Goal: Task Accomplishment & Management: Use online tool/utility

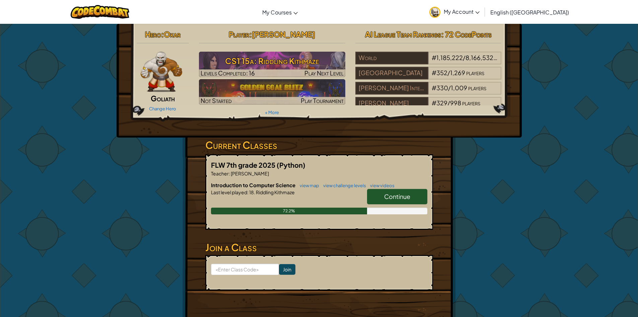
click at [404, 193] on span "Continue" at bounding box center [397, 196] width 26 height 8
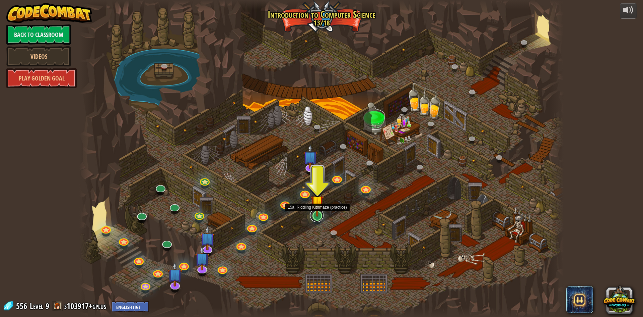
click at [318, 220] on link at bounding box center [316, 214] width 13 height 13
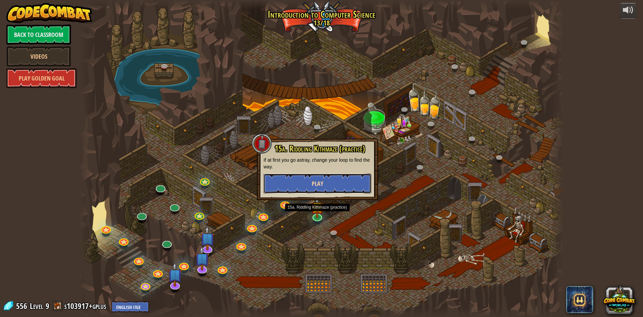
click at [363, 180] on button "Play" at bounding box center [318, 183] width 108 height 20
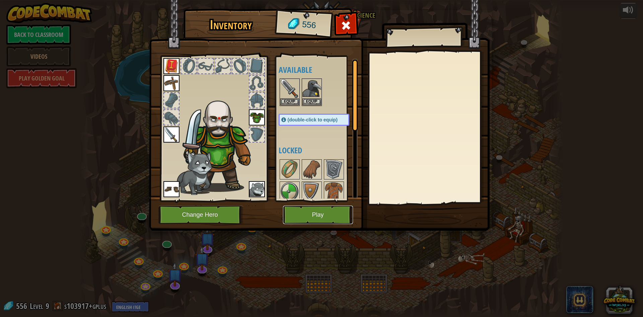
click at [322, 210] on button "Play" at bounding box center [318, 214] width 70 height 18
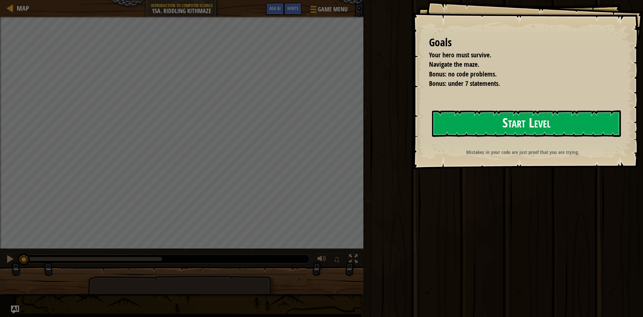
click at [525, 125] on button "Start Level" at bounding box center [526, 123] width 189 height 26
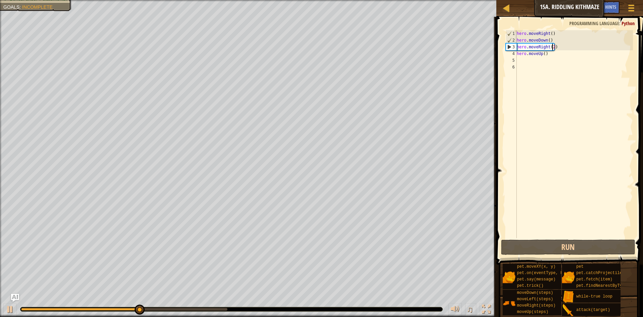
click at [552, 44] on div "hero . moveRight ( ) hero . moveDown ( ) hero . moveRight ( 2 ) hero . moveUp (…" at bounding box center [575, 140] width 118 height 221
type textarea "hero.moveRight()"
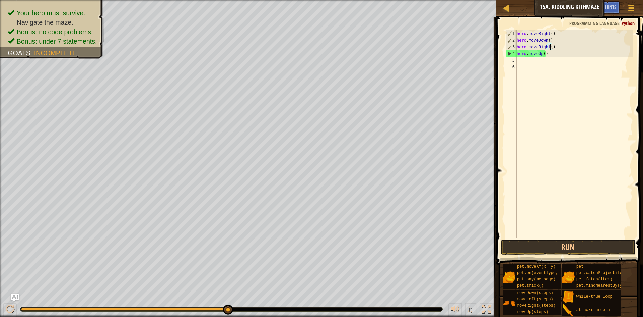
click at [517, 32] on div "hero . moveRight ( ) hero . moveDown ( ) hero . moveRight ( ) hero . moveUp ( )" at bounding box center [575, 140] width 118 height 221
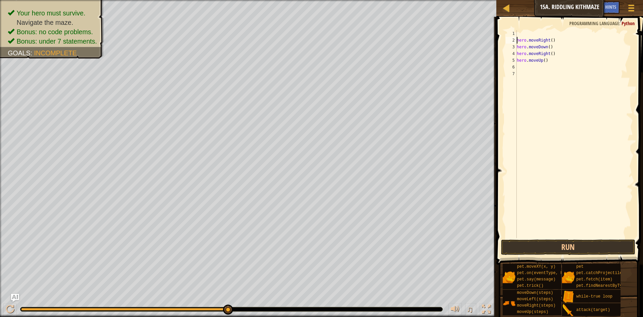
click at [519, 34] on div "hero . moveRight ( ) hero . moveDown ( ) hero . moveRight ( ) hero . moveUp ( )" at bounding box center [575, 140] width 118 height 221
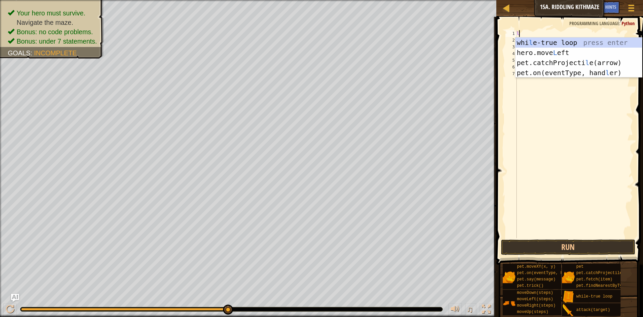
type textarea "l"
click at [555, 43] on div "whi l e-true loop press enter hero.move L eft press enter pet.catchProjecti l e…" at bounding box center [579, 68] width 127 height 60
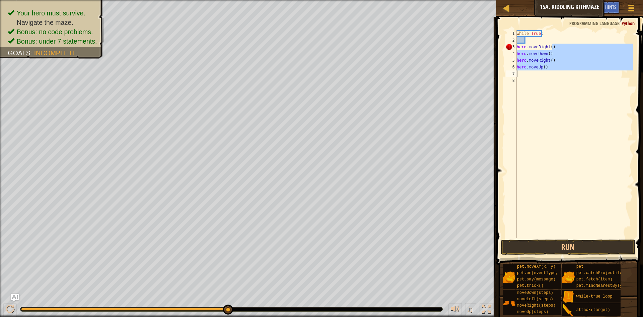
drag, startPoint x: 559, startPoint y: 46, endPoint x: 542, endPoint y: 71, distance: 30.2
click at [542, 71] on div "while True : hero . moveRight ( ) hero . moveDown ( ) hero . moveRight ( ) hero…" at bounding box center [575, 140] width 118 height 221
type textarea "hero.moveUp()"
click at [541, 101] on div "while True : hero . moveRight ( ) hero . moveDown ( ) hero . moveRight ( ) hero…" at bounding box center [575, 140] width 118 height 221
drag, startPoint x: 517, startPoint y: 47, endPoint x: 558, endPoint y: 70, distance: 47.1
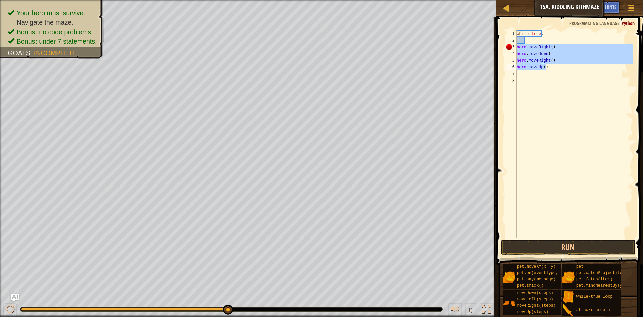
click at [558, 70] on div "while True : hero . moveRight ( ) hero . moveDown ( ) hero . moveRight ( ) hero…" at bounding box center [575, 140] width 118 height 221
type textarea "hero.moveRight() hero.moveUp()"
click at [571, 37] on div "while True : hero . moveRight ( ) hero . moveDown ( ) hero . moveRight ( ) hero…" at bounding box center [575, 140] width 118 height 221
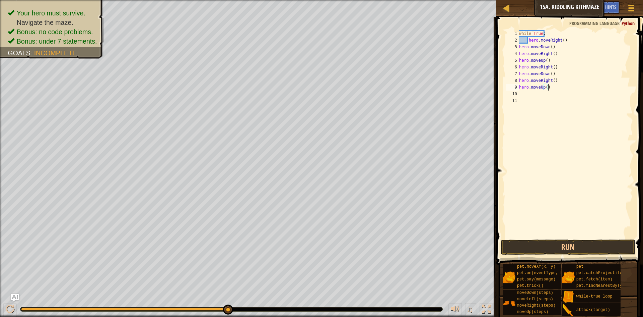
click at [555, 90] on div "while True : hero . moveRight ( ) hero . moveDown ( ) hero . moveRight ( ) hero…" at bounding box center [576, 140] width 116 height 221
click at [583, 245] on button "Run" at bounding box center [568, 246] width 134 height 15
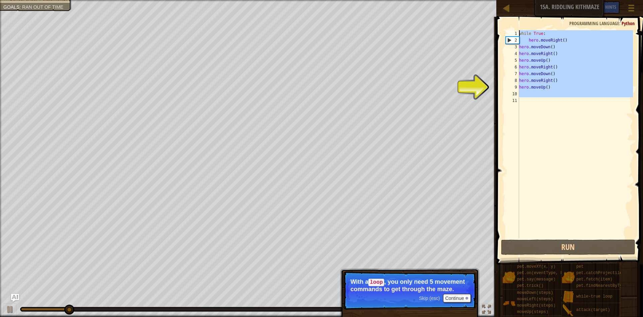
drag, startPoint x: 578, startPoint y: 101, endPoint x: 563, endPoint y: 24, distance: 78.2
click at [563, 24] on div "hero.moveUp() 1 2 3 4 5 6 7 8 9 10 11 while True : hero . moveRight ( ) hero . …" at bounding box center [569, 153] width 149 height 267
type textarea "while True: hero.moveRight()"
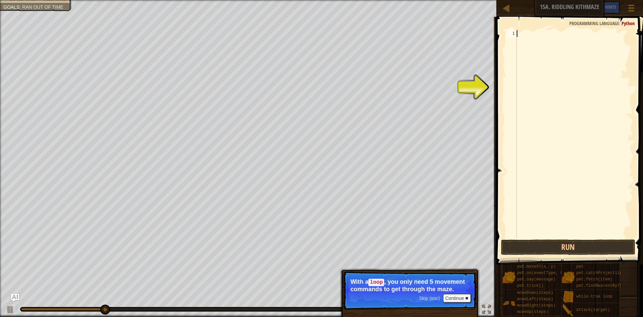
type textarea "l"
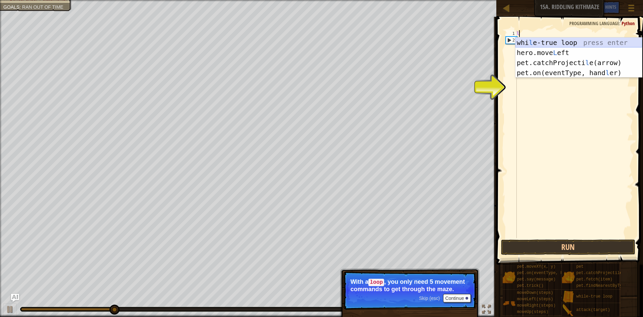
click at [564, 43] on div "whi l e-true loop press enter hero.move L eft press enter pet.catchProjecti l e…" at bounding box center [579, 68] width 127 height 60
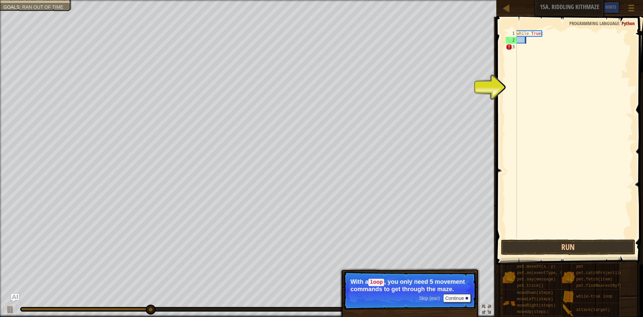
type textarea "d"
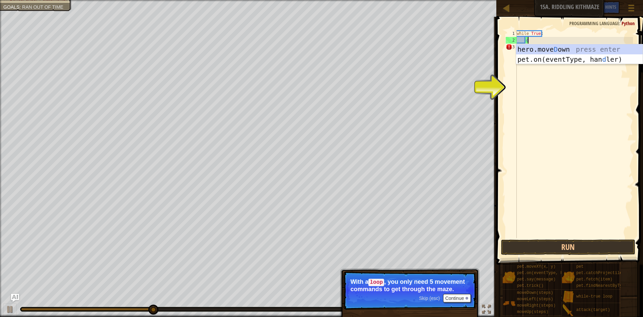
scroll to position [3, 1]
click at [561, 46] on div "hero.[PERSON_NAME] own press enter pet.on(eventType, han d ler) press enter" at bounding box center [579, 64] width 127 height 40
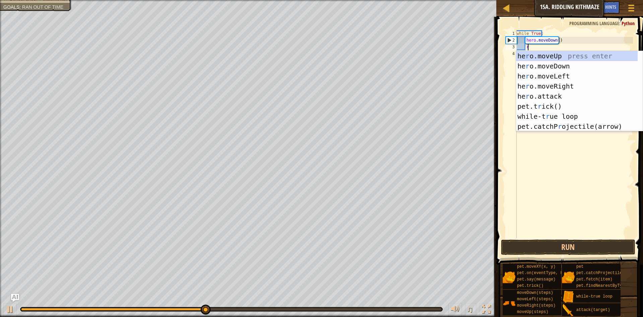
type textarea "r"
click at [567, 82] on div "he r o.moveUp press enter he r o.moveDown press enter he r o.moveLeft press ent…" at bounding box center [577, 101] width 122 height 101
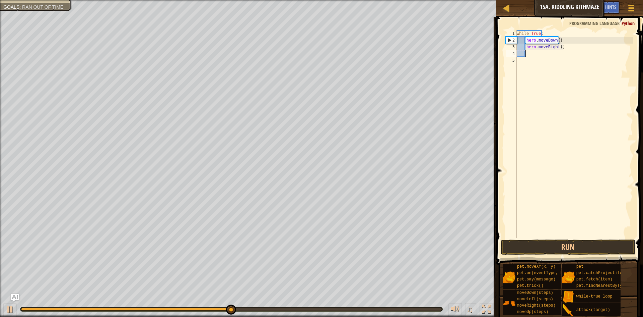
scroll to position [3, 0]
click at [559, 46] on div "while True : hero . moveDown ( ) hero . moveRight ( )" at bounding box center [575, 140] width 118 height 221
click at [560, 244] on button "Run" at bounding box center [568, 246] width 134 height 15
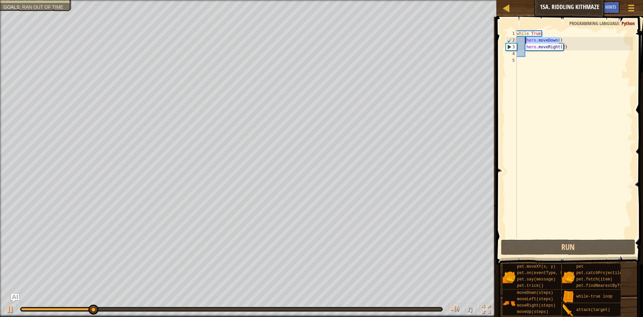
drag, startPoint x: 561, startPoint y: 40, endPoint x: 525, endPoint y: 40, distance: 35.8
click at [525, 40] on div "while True : hero . moveDown ( ) hero . moveRight ( 2 )" at bounding box center [575, 140] width 118 height 221
type textarea "hero.moveDown()"
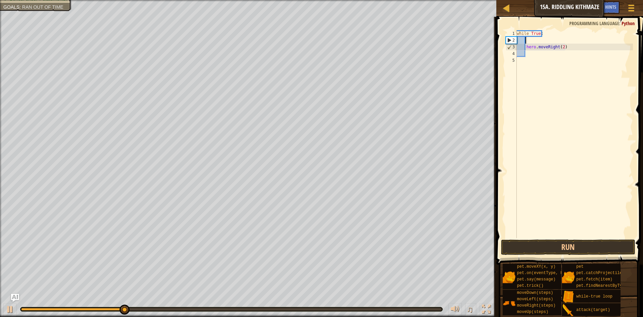
type textarea "r"
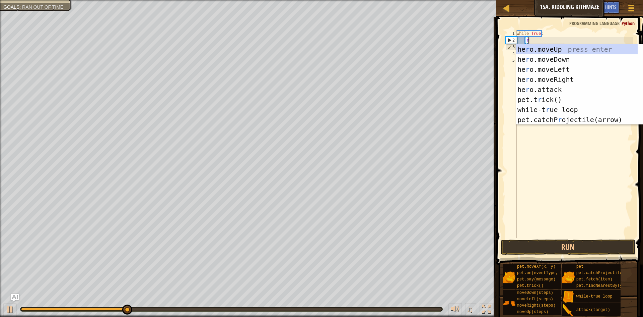
scroll to position [3, 1]
click at [571, 76] on div "he r o.moveUp press enter he r o.moveDown press enter he r o.moveLeft press ent…" at bounding box center [577, 94] width 122 height 101
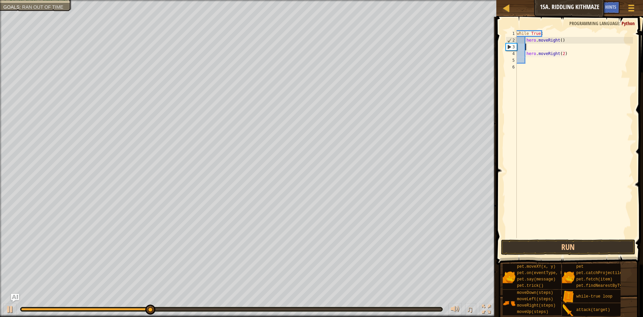
scroll to position [3, 0]
type textarea "d"
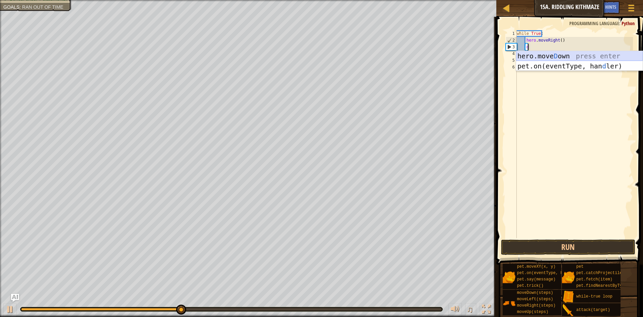
click at [573, 57] on div "hero.[PERSON_NAME] own press enter pet.on(eventType, han d ler) press enter" at bounding box center [579, 71] width 127 height 40
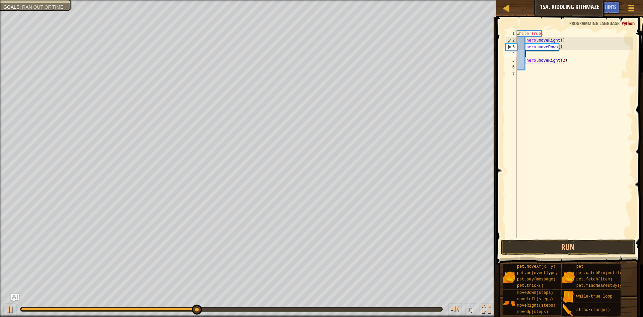
scroll to position [3, 0]
click at [523, 45] on div "while True : hero . moveRight ( ) hero . moveDown ( ) hero . moveRight ( 2 )" at bounding box center [575, 140] width 118 height 221
type textarea "hero.moveDown()"
drag, startPoint x: 571, startPoint y: 67, endPoint x: 537, endPoint y: 31, distance: 49.8
click at [571, 67] on div "while True : hero . moveRight ( ) hero . moveDown ( ) hero . moveRight ( 2 )" at bounding box center [575, 140] width 118 height 221
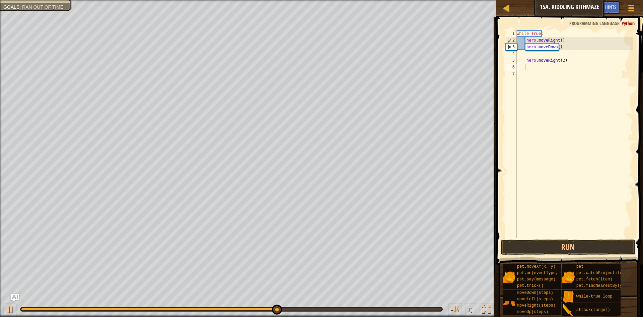
drag, startPoint x: 512, startPoint y: 26, endPoint x: 562, endPoint y: 62, distance: 61.5
click at [562, 62] on div "1 2 3 4 5 6 7 while True : hero . moveRight ( ) hero . moveDown ( ) hero . move…" at bounding box center [569, 153] width 149 height 267
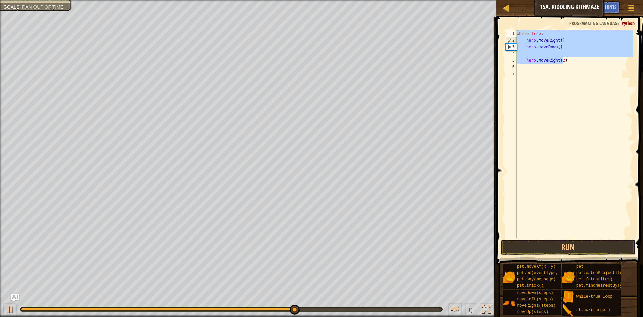
drag, startPoint x: 566, startPoint y: 61, endPoint x: 539, endPoint y: 22, distance: 46.9
click at [539, 22] on div "1 2 3 4 5 6 7 while True : hero . moveRight ( ) hero . moveDown ( ) hero . move…" at bounding box center [569, 153] width 149 height 267
type textarea "while True: hero.moveRight()"
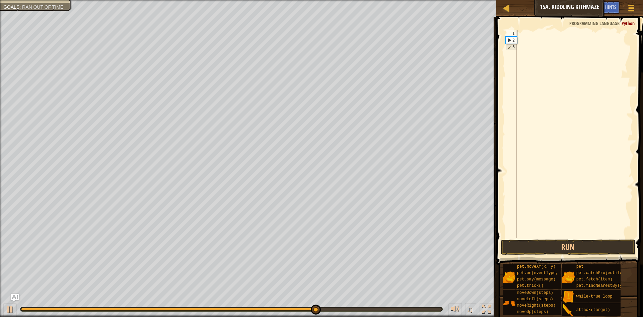
type textarea "l"
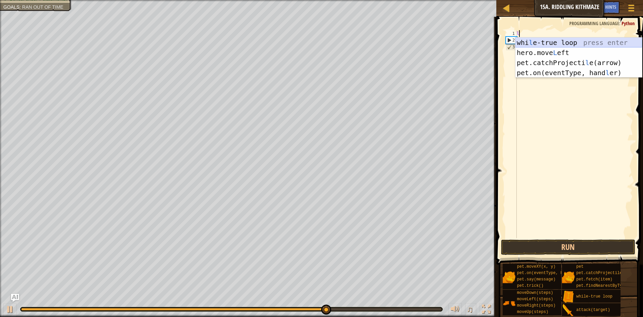
click at [546, 40] on div "whi l e-true loop press enter hero.move L eft press enter pet.catchProjecti l e…" at bounding box center [579, 68] width 127 height 60
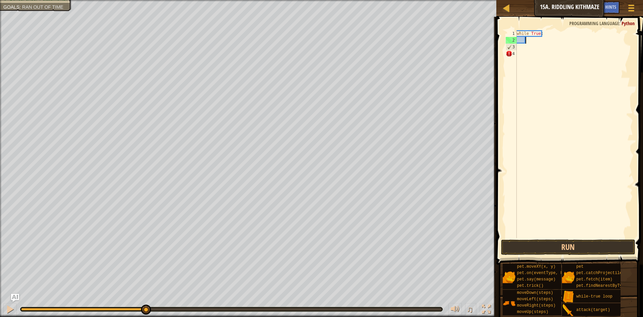
drag, startPoint x: 334, startPoint y: 299, endPoint x: 0, endPoint y: 203, distance: 347.7
click at [0, 202] on div "Your hero must survive. Navigate the maze. Bonus: no code problems. Bonus: unde…" at bounding box center [321, 158] width 643 height 317
click at [8, 306] on div at bounding box center [10, 309] width 9 height 9
type textarea "r"
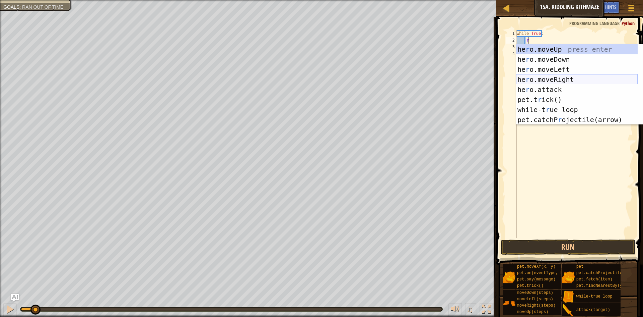
click at [568, 77] on div "he r o.moveUp press enter he r o.moveDown press enter he r o.moveLeft press ent…" at bounding box center [577, 94] width 122 height 101
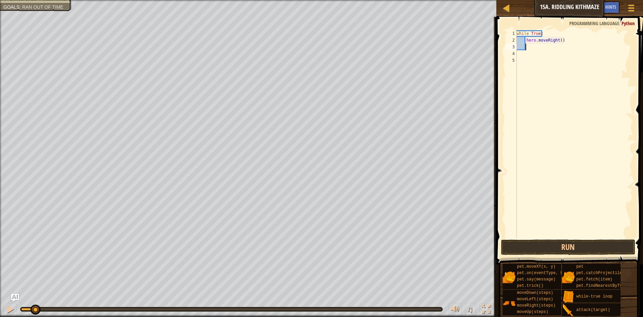
scroll to position [3, 0]
type textarea "d"
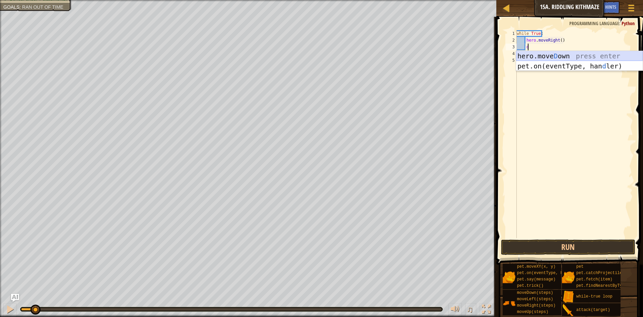
click at [576, 56] on div "hero.[PERSON_NAME] own press enter pet.on(eventType, han d ler) press enter" at bounding box center [579, 71] width 127 height 40
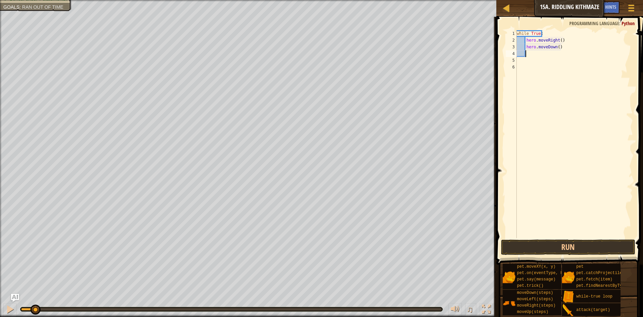
scroll to position [3, 0]
click at [583, 242] on button "Run" at bounding box center [568, 246] width 134 height 15
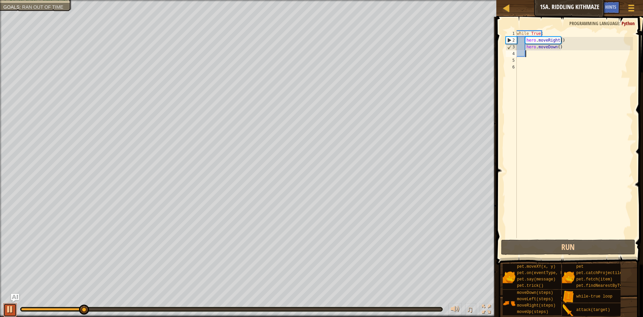
click at [9, 306] on div at bounding box center [10, 309] width 9 height 9
click at [557, 47] on div "while True : hero . moveRight ( ) hero . moveDown ( )" at bounding box center [575, 140] width 118 height 221
type textarea "hero.moveDown(2)"
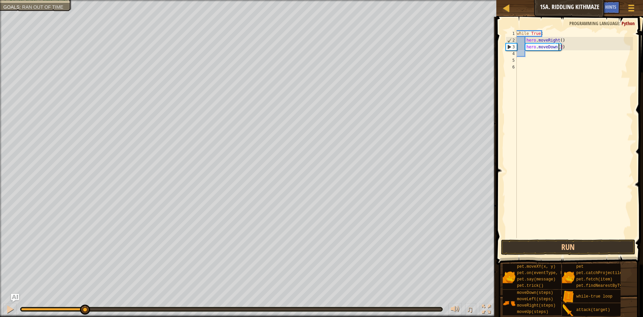
scroll to position [3, 3]
click at [528, 57] on div "while True : hero . moveRight ( ) hero . moveDown ( 2 )" at bounding box center [575, 140] width 118 height 221
type textarea "u"
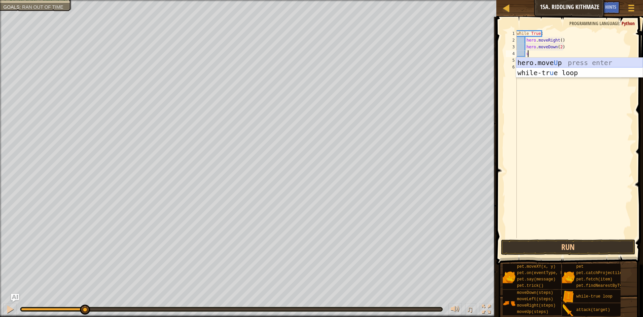
click at [576, 62] on div "hero.move U p press enter while-tr u e loop press enter" at bounding box center [579, 78] width 127 height 40
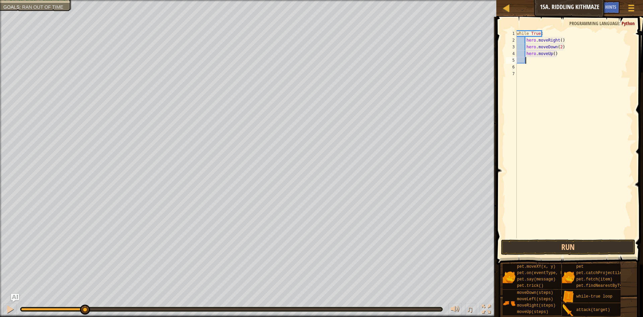
type textarea "u"
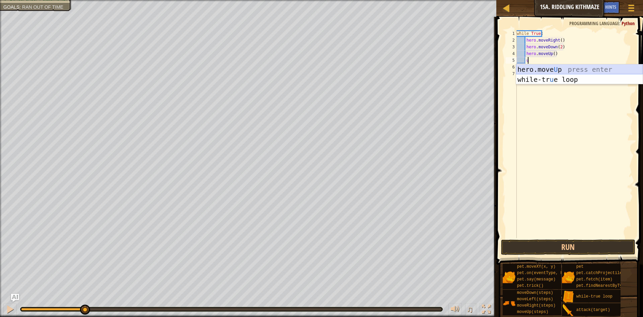
click at [573, 71] on div "hero.move U p press enter while-tr u e loop press enter" at bounding box center [579, 84] width 127 height 40
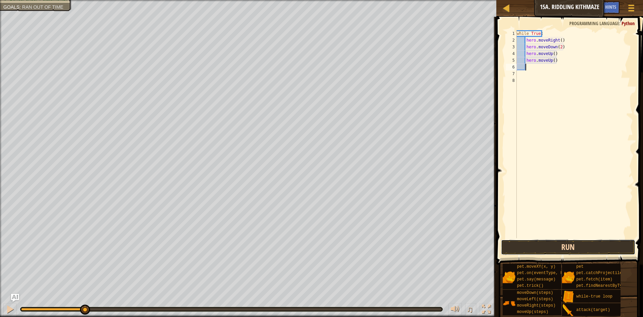
click at [592, 249] on button "Run" at bounding box center [568, 246] width 134 height 15
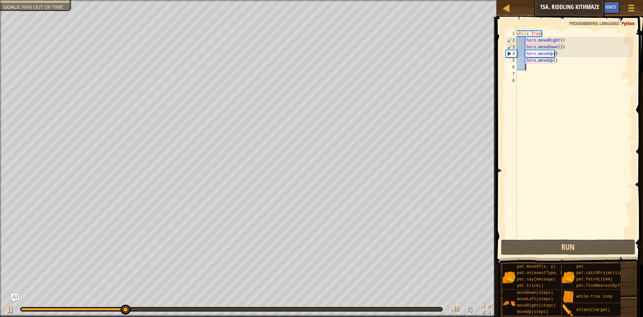
click at [559, 46] on div "while True : hero . moveRight ( ) hero . moveDown ( 2 ) hero . moveUp ( ) hero …" at bounding box center [575, 140] width 118 height 221
type textarea "hero.moveDown(2)"
drag, startPoint x: 562, startPoint y: 47, endPoint x: 516, endPoint y: 48, distance: 45.6
click at [516, 48] on div "hero.moveDown(2) 1 2 3 4 5 6 7 8 while True : hero . moveRight ( ) hero . moveD…" at bounding box center [569, 134] width 129 height 208
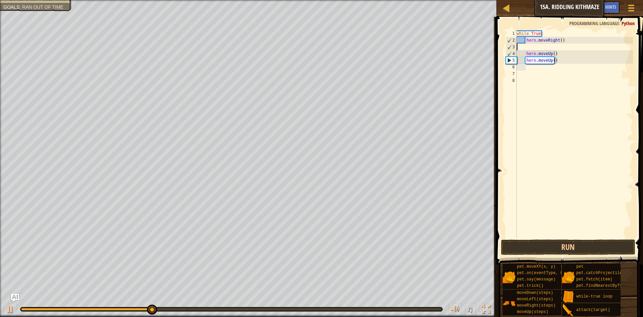
scroll to position [3, 0]
type textarea "r"
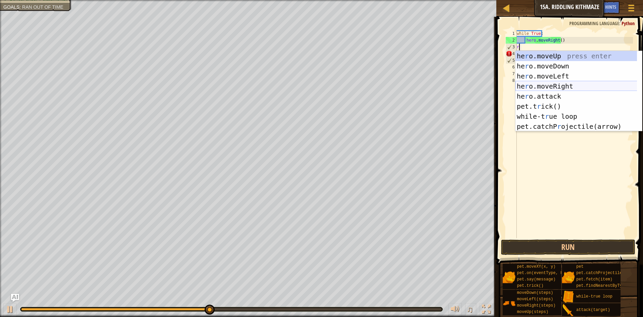
click at [567, 87] on div "he r o.moveUp press enter he r o.moveDown press enter he r o.moveLeft press ent…" at bounding box center [579, 101] width 127 height 101
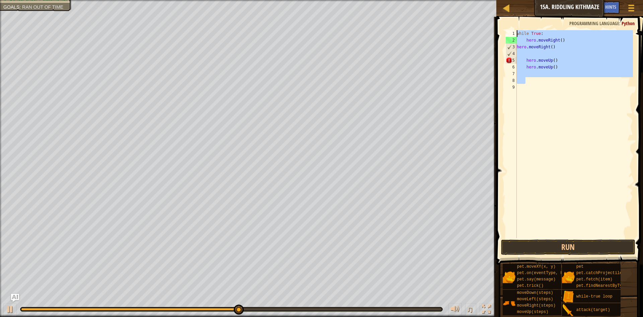
drag, startPoint x: 567, startPoint y: 78, endPoint x: 477, endPoint y: 1, distance: 117.9
click at [478, 1] on div "Map Introduction to Computer Science 15a. Riddling Kithmaze Game Menu Done Hint…" at bounding box center [321, 158] width 643 height 317
type textarea "while True: hero.moveRight()"
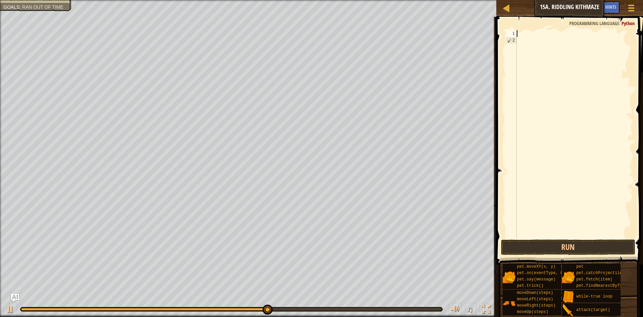
type textarea "l"
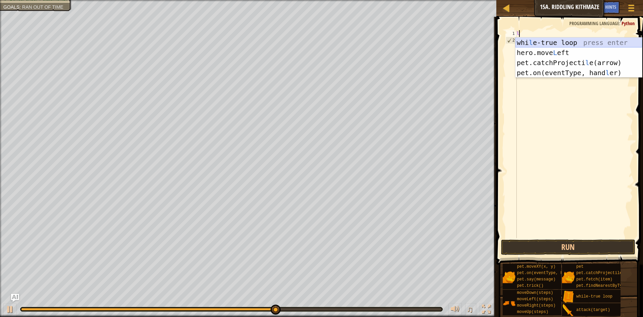
click at [541, 40] on div "whi l e-true loop press enter hero.move L eft press enter pet.catchProjecti l e…" at bounding box center [579, 68] width 127 height 60
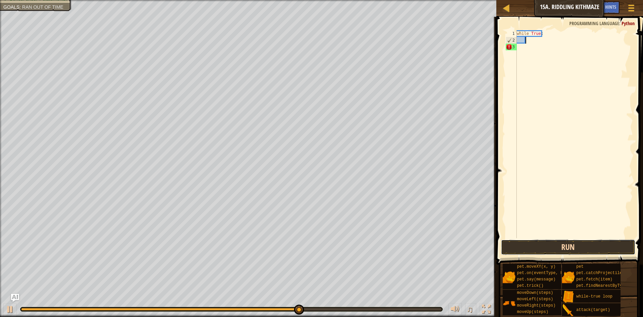
click at [562, 247] on button "Run" at bounding box center [568, 246] width 134 height 15
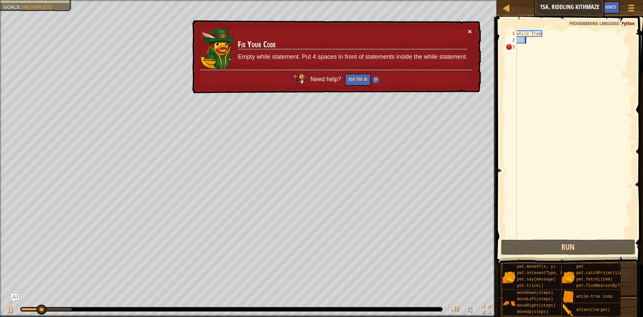
click at [468, 30] on button "×" at bounding box center [470, 31] width 4 height 7
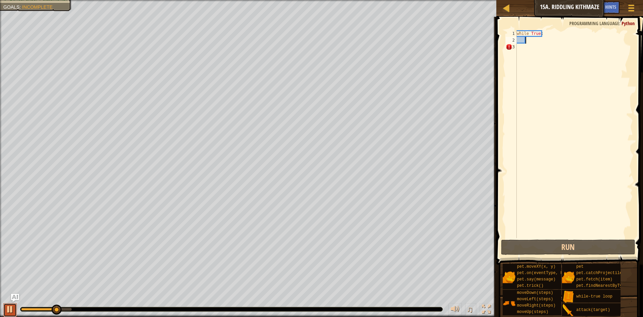
click at [7, 303] on button at bounding box center [9, 310] width 13 height 14
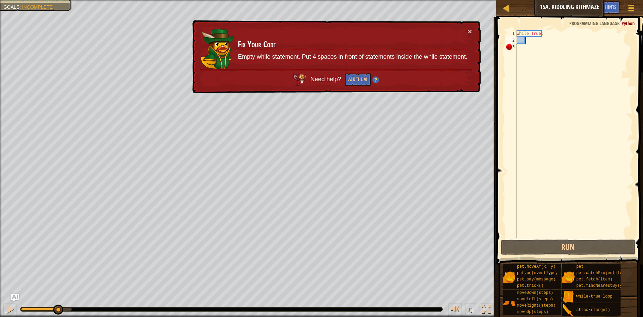
type textarea "r"
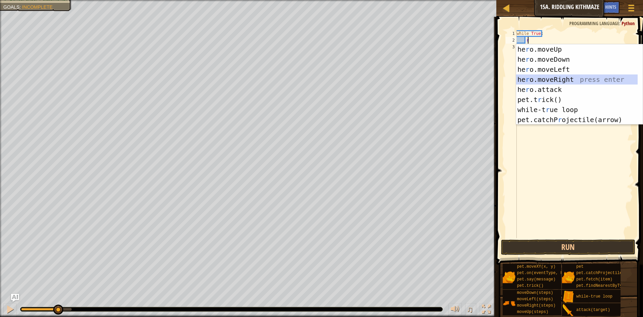
click at [578, 77] on div "he r o.moveUp press enter he r o.moveDown press enter he r o.moveLeft press ent…" at bounding box center [577, 94] width 122 height 101
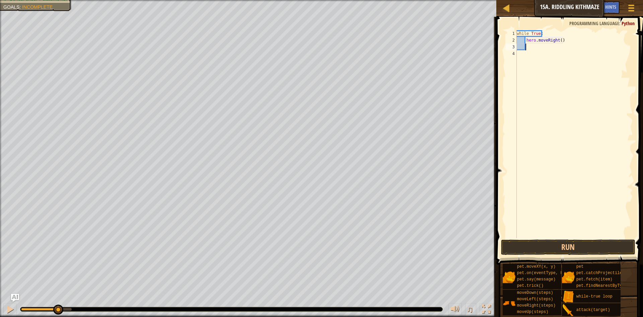
type textarea "d"
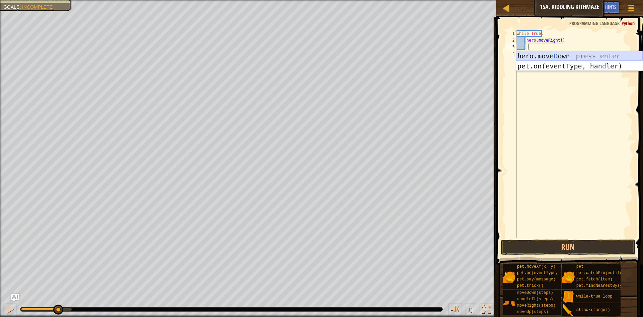
click at [575, 54] on div "hero.[PERSON_NAME] own press enter pet.on(eventType, han d ler) press enter" at bounding box center [579, 71] width 127 height 40
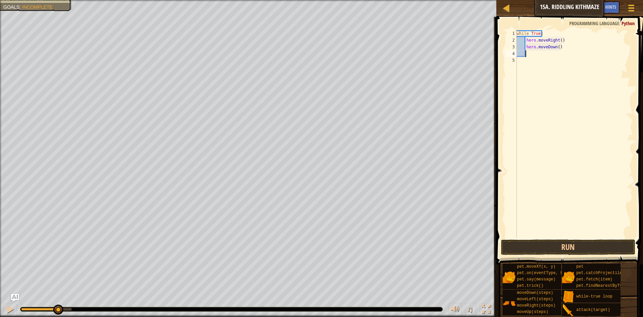
type textarea "r"
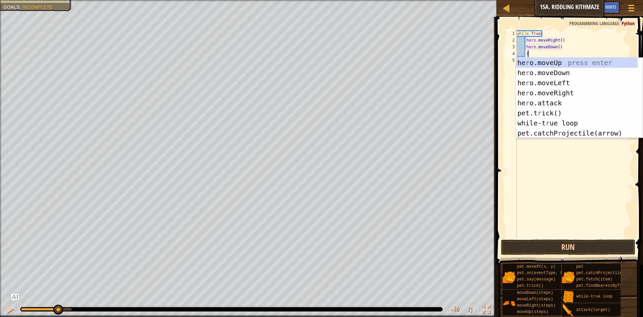
scroll to position [3, 1]
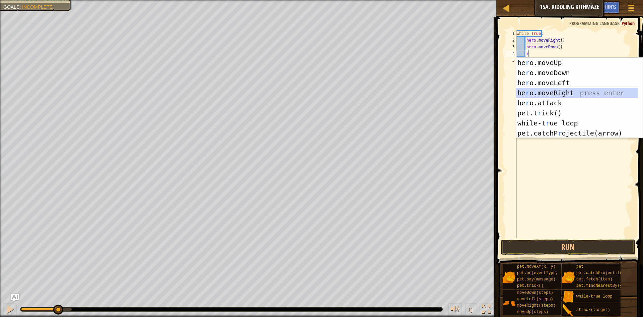
click at [569, 89] on div "he r o.moveUp press enter he r o.moveDown press enter he r o.moveLeft press ent…" at bounding box center [579, 108] width 127 height 101
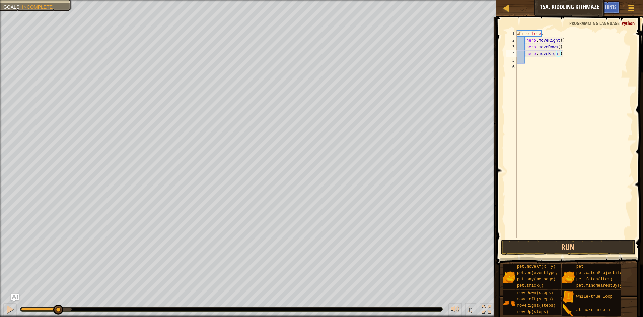
click at [559, 52] on div "while True : hero . moveRight ( ) hero . moveDown ( ) hero . moveRight ( )" at bounding box center [575, 140] width 118 height 221
type textarea "hero.moveRight(2)"
click at [536, 60] on div "while True : hero . moveRight ( ) hero . moveDown ( ) hero . moveRight ( 2 )" at bounding box center [575, 140] width 118 height 221
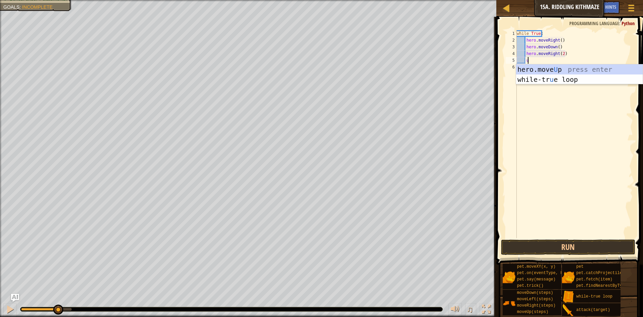
scroll to position [3, 1]
type textarea "up"
click at [573, 69] on div "hero.move Up press enter while-tr u e loo p press enter" at bounding box center [579, 84] width 127 height 40
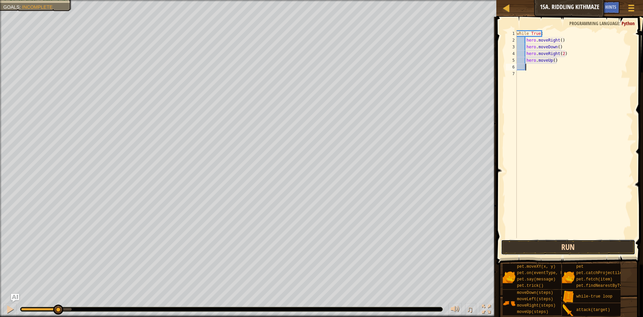
click at [572, 246] on button "Run" at bounding box center [568, 246] width 134 height 15
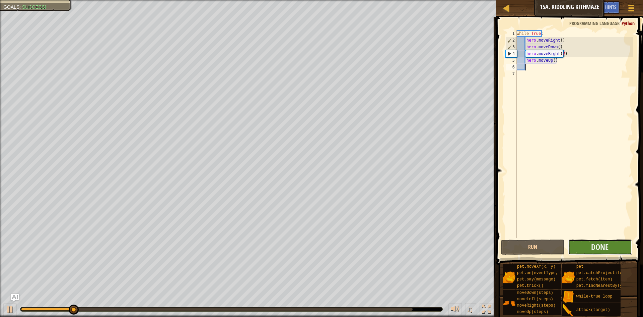
click at [621, 247] on button "Done" at bounding box center [600, 246] width 64 height 15
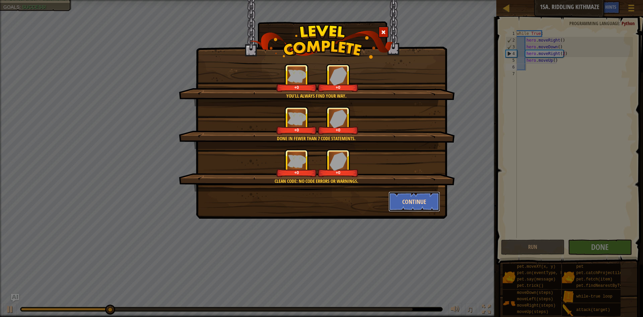
click at [417, 203] on button "Continue" at bounding box center [415, 201] width 52 height 20
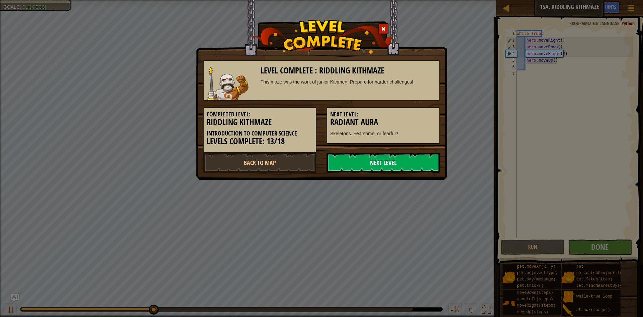
click at [423, 163] on link "Next Level" at bounding box center [384, 162] width 114 height 20
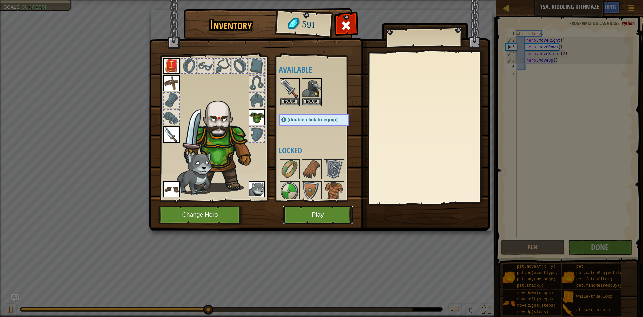
click at [321, 212] on button "Play" at bounding box center [318, 214] width 70 height 18
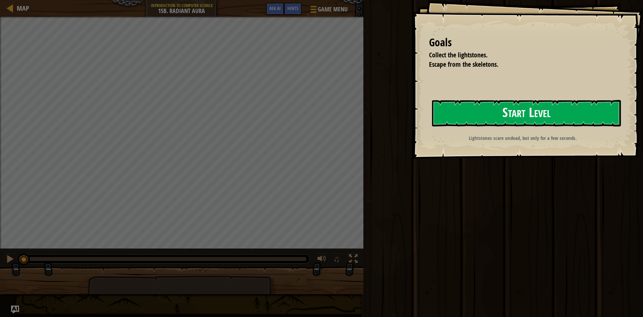
click at [553, 108] on button "Start Level" at bounding box center [526, 113] width 189 height 26
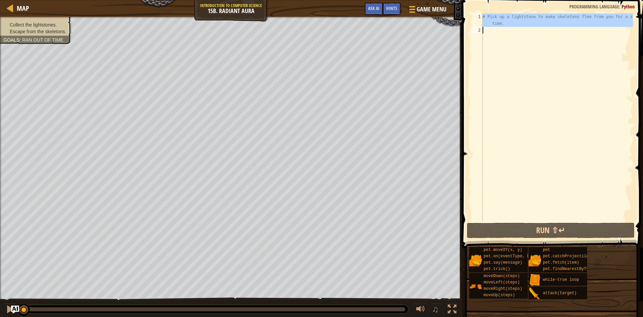
drag, startPoint x: 484, startPoint y: 16, endPoint x: 526, endPoint y: 30, distance: 44.5
click at [526, 30] on div "# Pick up a lightstone to make skeletons flee from you for a short time." at bounding box center [557, 127] width 152 height 228
type textarea "# Pick up a lightstone to make skeletons flee from you for a short time."
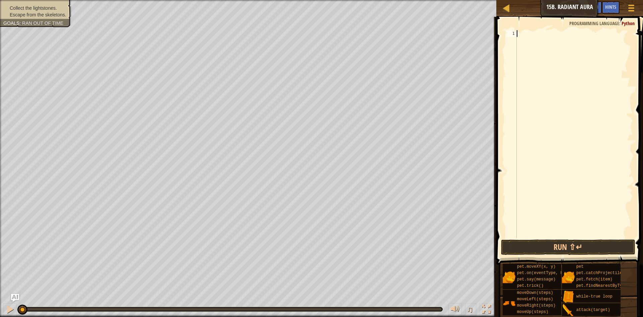
type textarea "u"
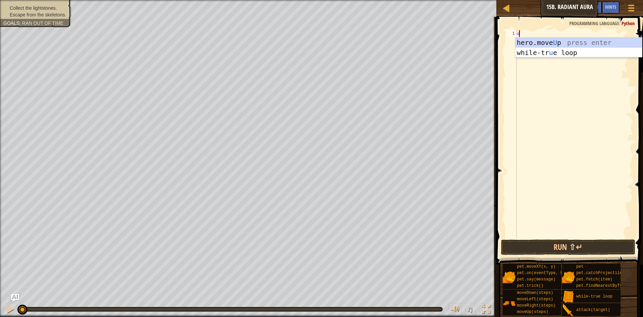
scroll to position [3, 0]
click at [566, 41] on div "hero.move U p press enter while-tr u e loop press enter" at bounding box center [579, 58] width 127 height 40
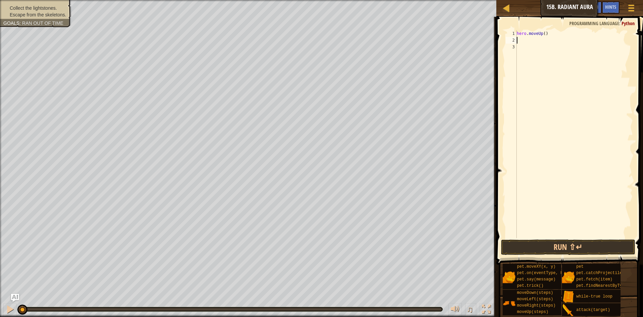
type textarea "d"
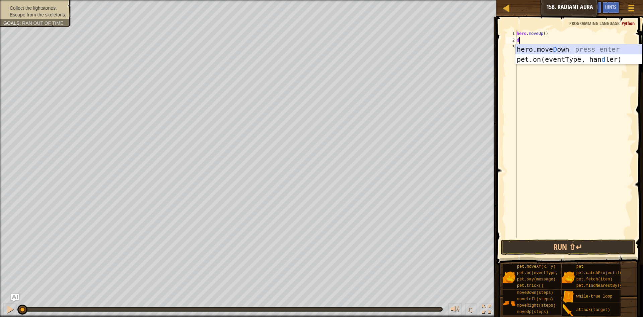
click at [569, 48] on div "hero.[PERSON_NAME] own press enter pet.on(eventType, han d ler) press enter" at bounding box center [579, 64] width 127 height 40
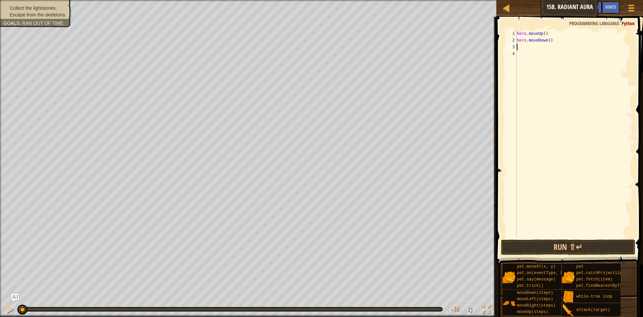
type textarea "r"
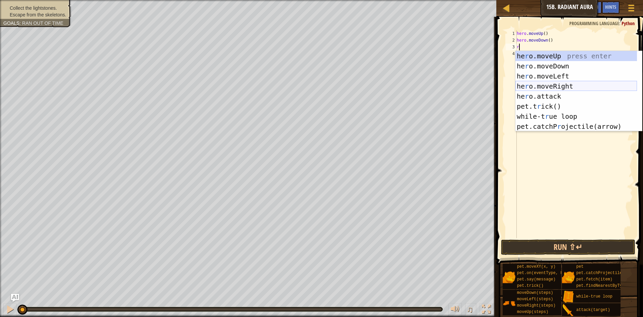
click at [566, 81] on div "he r o.moveUp press enter he r o.moveDown press enter he r o.moveLeft press ent…" at bounding box center [577, 101] width 122 height 101
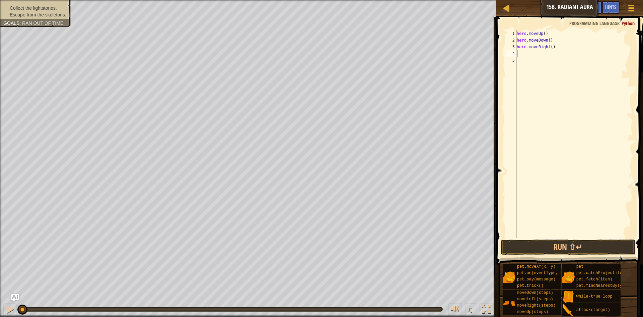
click at [550, 47] on div "hero . moveUp ( ) hero . moveDown ( ) hero . moveRight ( )" at bounding box center [575, 140] width 118 height 221
click at [565, 248] on button "Run ⇧↵" at bounding box center [568, 246] width 134 height 15
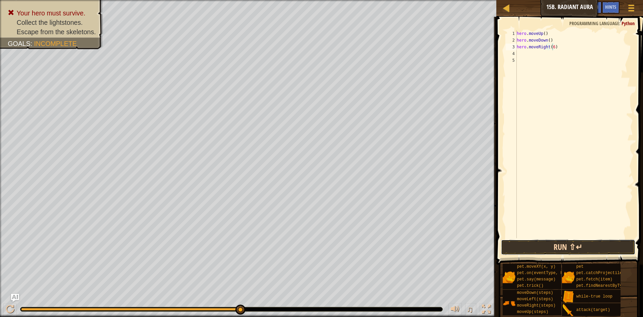
click at [555, 245] on button "Run ⇧↵" at bounding box center [568, 246] width 134 height 15
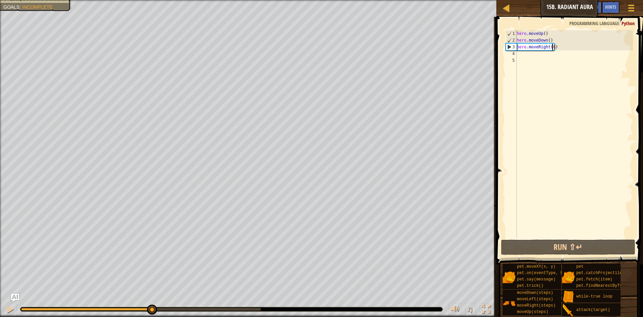
drag, startPoint x: 259, startPoint y: 308, endPoint x: 152, endPoint y: 300, distance: 107.5
click at [152, 300] on div "♫" at bounding box center [248, 307] width 497 height 20
drag, startPoint x: 149, startPoint y: 307, endPoint x: 17, endPoint y: 297, distance: 132.7
click at [17, 297] on div "Map Introduction to Computer Science 15b. Radiant Aura Game Menu Done Hints Ask…" at bounding box center [321, 158] width 643 height 317
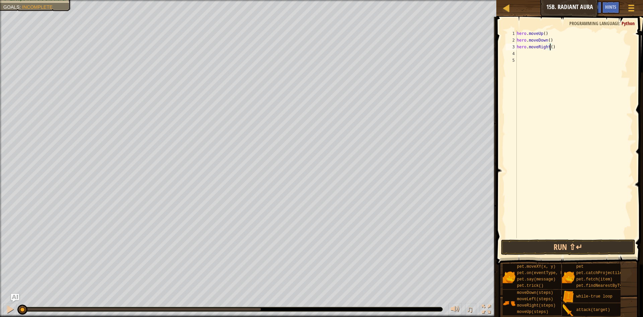
type textarea "hero.moveRight(2)"
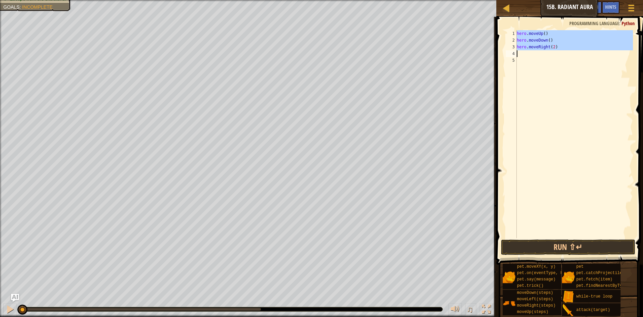
drag, startPoint x: 517, startPoint y: 33, endPoint x: 586, endPoint y: 59, distance: 73.2
click at [586, 59] on div "hero . moveUp ( ) hero . moveDown ( ) hero . moveRight ( 2 )" at bounding box center [575, 140] width 118 height 221
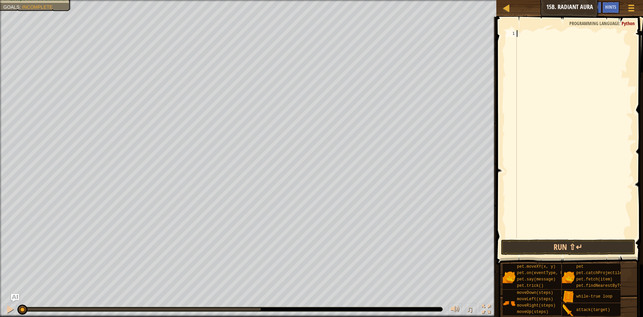
type textarea "l"
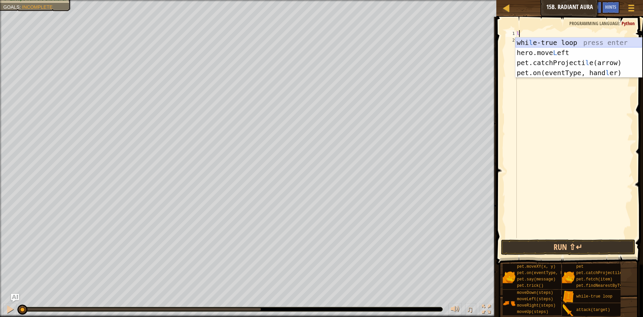
click at [568, 41] on div "whi l e-true loop press enter hero.move L eft press enter pet.catchProjecti l e…" at bounding box center [579, 68] width 127 height 60
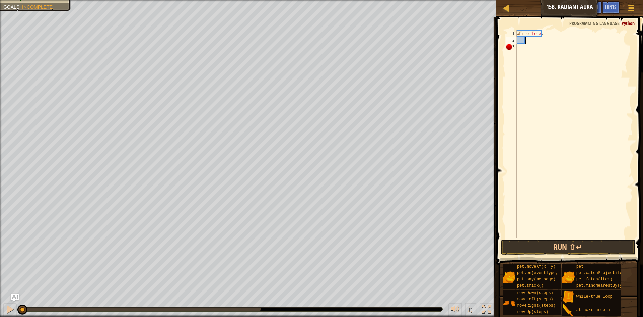
paste textarea
click at [546, 244] on button "Run ⇧↵" at bounding box center [568, 246] width 134 height 15
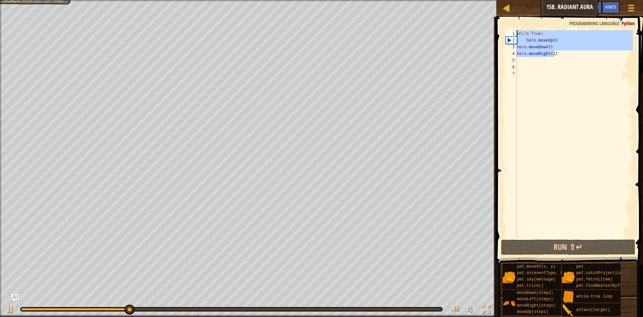
click at [475, 32] on div "Map Introduction to Computer Science 15b. Radiant Aura Game Menu Done Hints Ask…" at bounding box center [321, 158] width 643 height 317
type textarea "while True: hero.moveUp()"
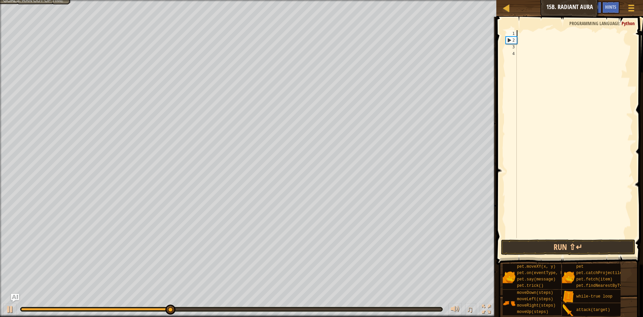
click at [529, 31] on div at bounding box center [575, 140] width 118 height 221
click at [527, 35] on div at bounding box center [575, 140] width 118 height 221
type textarea "l"
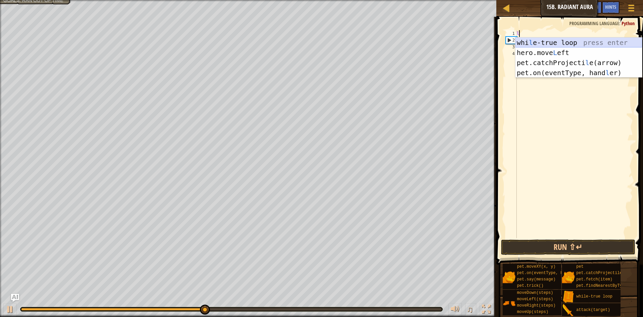
click at [548, 41] on div "whi l e-true loop press enter hero.move L eft press enter pet.catchProjecti l e…" at bounding box center [579, 68] width 127 height 60
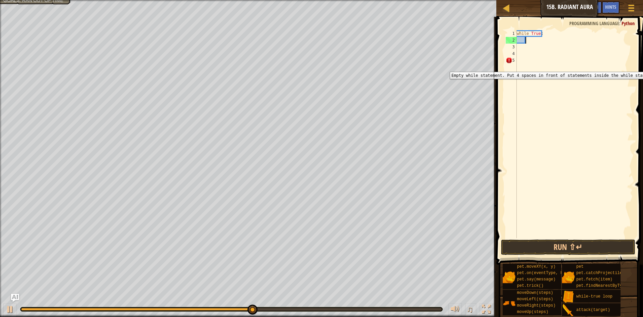
scroll to position [3, 1]
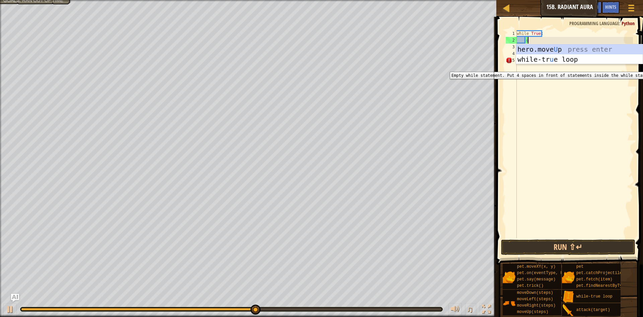
type textarea "up"
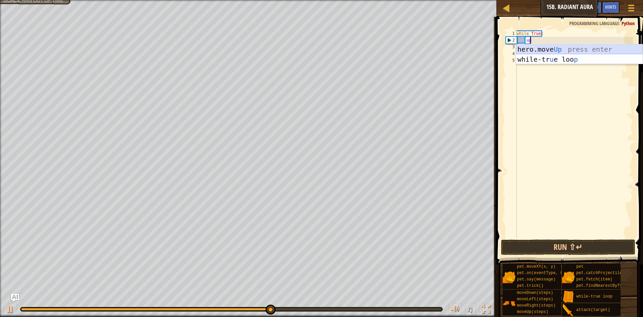
click at [554, 50] on div "hero.move Up press enter while-tr u e loo p press enter" at bounding box center [579, 64] width 127 height 40
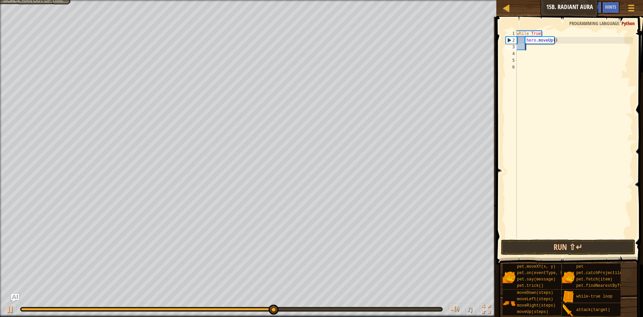
scroll to position [3, 0]
type textarea "d"
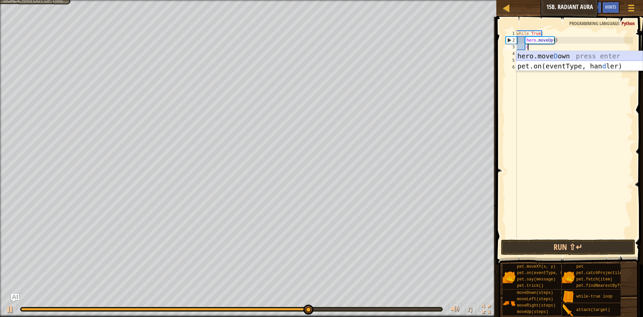
click at [559, 52] on div "hero.[PERSON_NAME] own press enter pet.on(eventType, han d ler) press enter" at bounding box center [579, 71] width 127 height 40
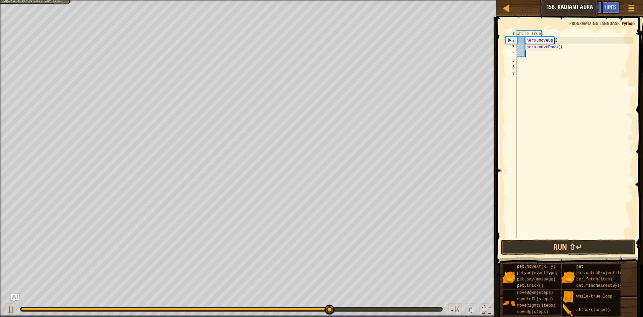
type textarea "r"
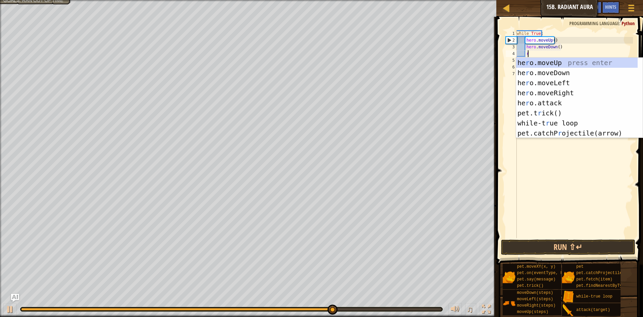
scroll to position [3, 1]
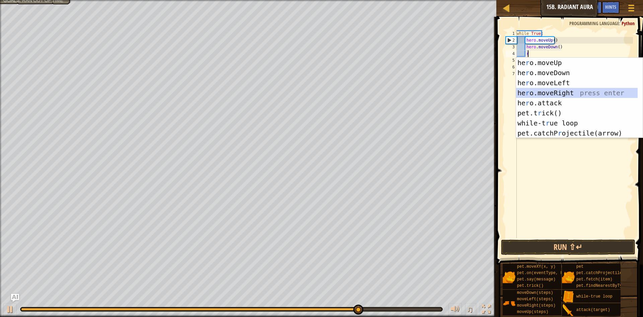
click at [570, 89] on div "he r o.moveUp press enter he r o.moveDown press enter he r o.moveLeft press ent…" at bounding box center [579, 108] width 127 height 101
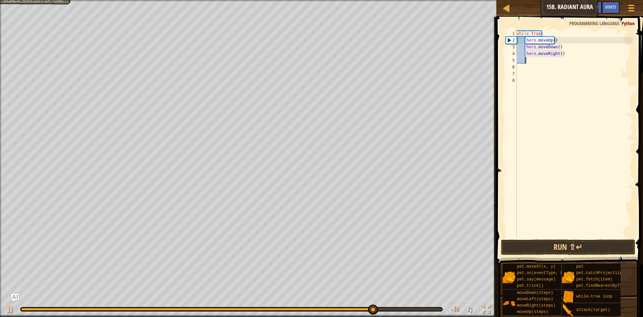
click at [558, 52] on div "while True : hero . moveUp ( ) hero . moveDown ( ) hero . moveRight ( )" at bounding box center [575, 140] width 118 height 221
type textarea "hero.moveRight(2)"
click at [574, 245] on button "Run ⇧↵" at bounding box center [568, 246] width 134 height 15
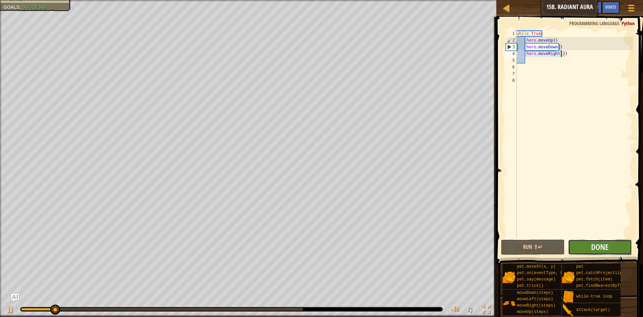
click at [621, 243] on button "Done" at bounding box center [600, 246] width 64 height 15
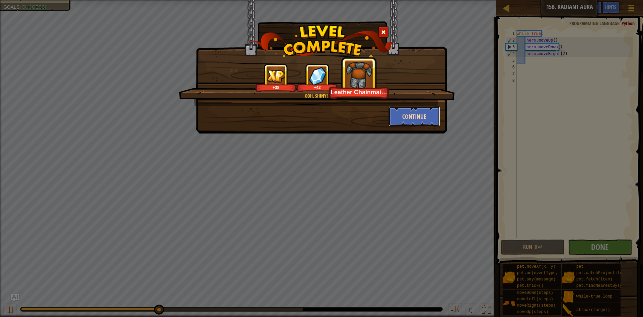
click at [412, 111] on button "Continue" at bounding box center [415, 116] width 52 height 20
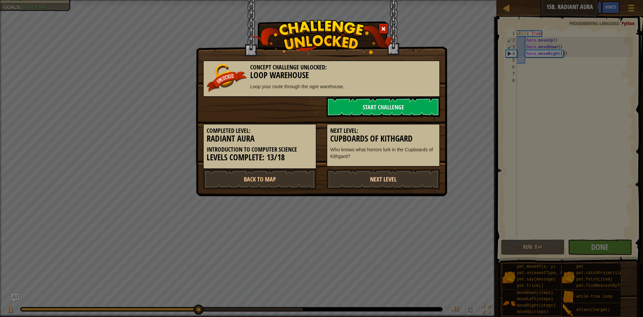
click at [384, 176] on link "Next Level" at bounding box center [384, 179] width 114 height 20
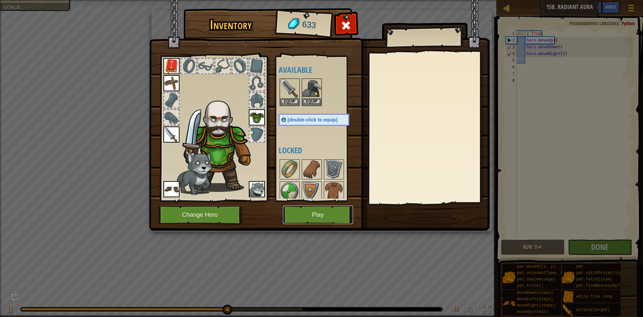
click at [330, 212] on button "Play" at bounding box center [318, 214] width 70 height 18
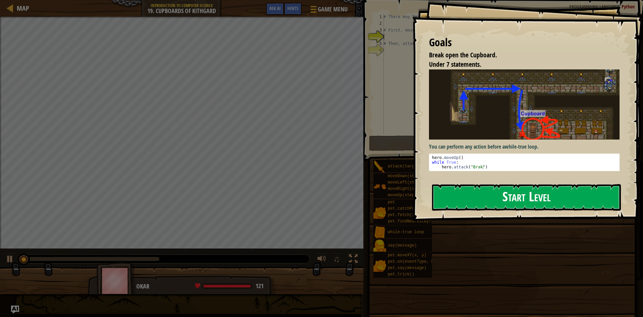
click at [497, 200] on button "Start Level" at bounding box center [526, 197] width 189 height 26
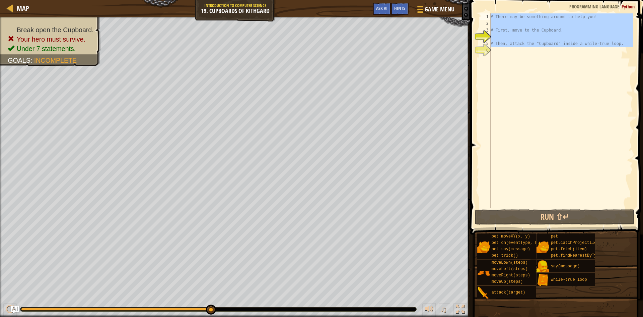
drag, startPoint x: 622, startPoint y: 52, endPoint x: 590, endPoint y: 2, distance: 59.7
click at [590, 3] on div "1 2 3 4 5 6 # There may be something around to help you! # First, move to the C…" at bounding box center [555, 130] width 175 height 254
type textarea "# There may be something around to help you!"
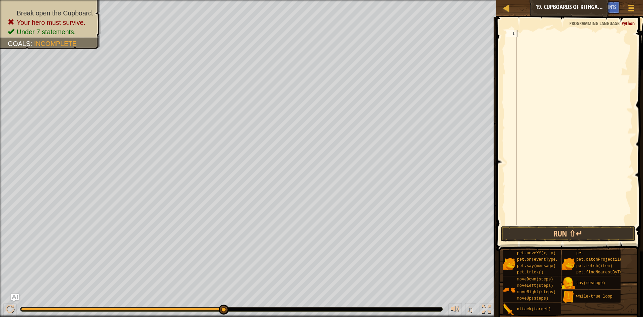
type textarea "u"
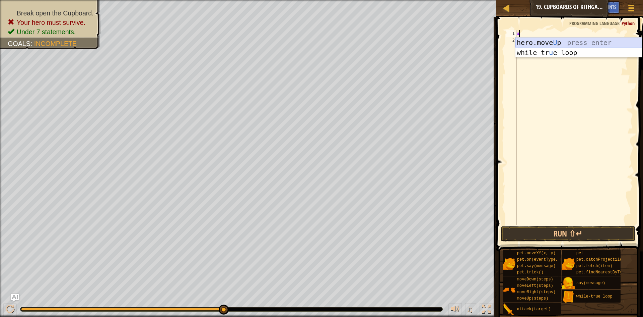
click at [562, 40] on div "hero.move U p press enter while-tr u e loop press enter" at bounding box center [579, 58] width 127 height 40
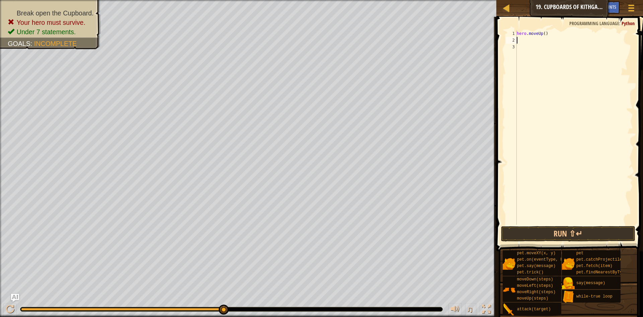
type textarea "r"
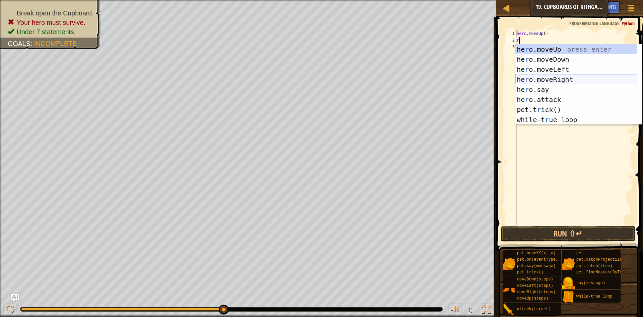
click at [560, 75] on div "he r o.moveUp press enter he r o.moveDown press enter he r o.moveLeft press ent…" at bounding box center [577, 94] width 122 height 101
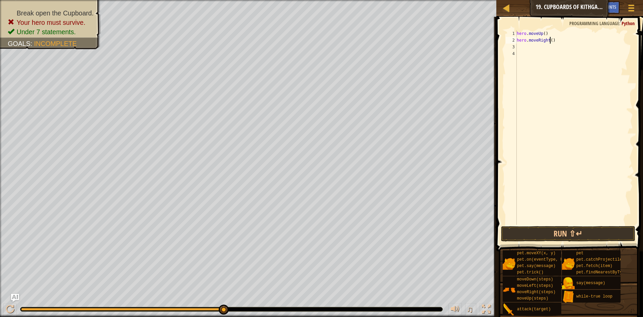
click at [550, 39] on div "hero . moveUp ( ) hero . moveRight ( )" at bounding box center [575, 134] width 118 height 208
type textarea "hero.moveRight(2)"
click at [526, 47] on div "hero . moveUp ( ) hero . moveRight ( 2 )" at bounding box center [575, 134] width 118 height 208
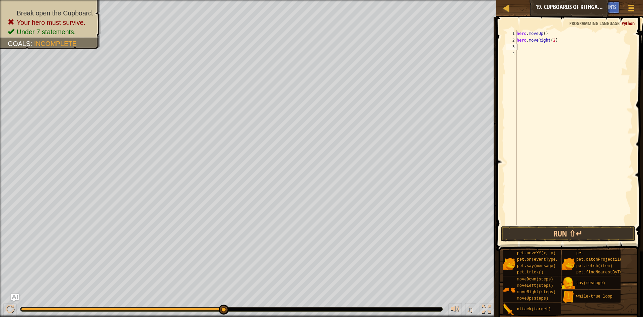
type textarea "d"
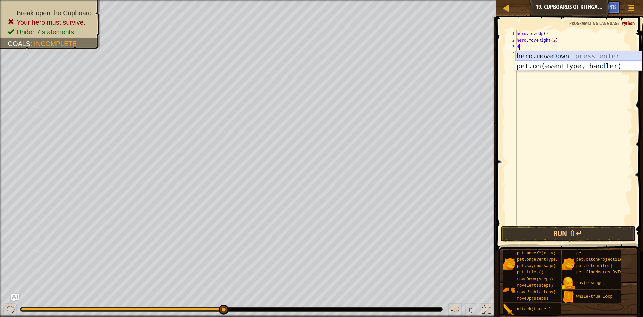
click at [561, 55] on div "hero.[PERSON_NAME] own press enter pet.on(eventType, han d ler) press enter" at bounding box center [579, 71] width 127 height 40
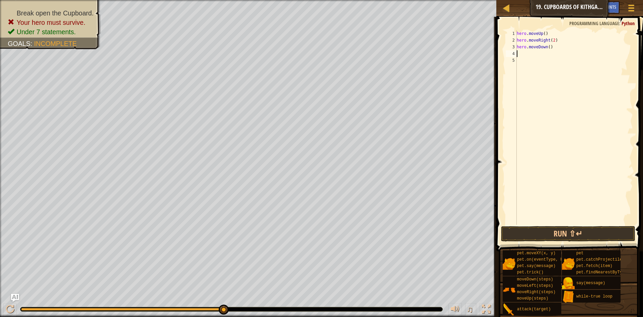
click at [547, 46] on div "hero . moveUp ( ) hero . moveRight ( 2 ) hero . moveDown ( )" at bounding box center [575, 134] width 118 height 208
type textarea "hero.moveDown(2)"
click at [528, 54] on div "hero . moveUp ( ) hero . moveRight ( 2 ) hero . moveDown ( 2 )" at bounding box center [575, 134] width 118 height 208
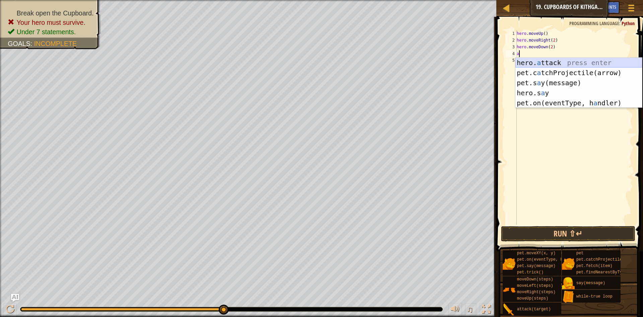
click at [561, 63] on div "hero. a ttack press enter pet.c a tchProjectile(arrow) press enter pet.s a y(me…" at bounding box center [579, 93] width 127 height 70
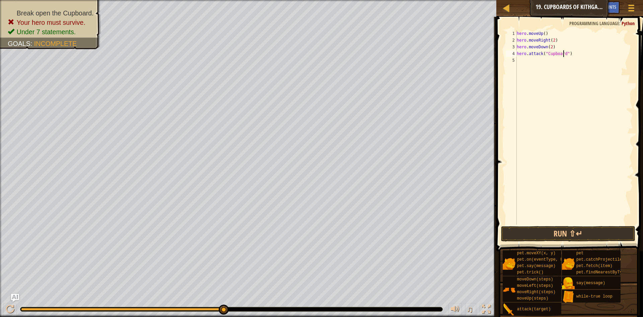
scroll to position [3, 4]
drag, startPoint x: 579, startPoint y: 59, endPoint x: 509, endPoint y: 50, distance: 70.2
click at [509, 50] on div "hero.attack("Cupboard") 1 2 3 4 5 hero . moveUp ( ) hero . moveRight ( 2 ) hero…" at bounding box center [569, 127] width 129 height 194
type textarea "hero.attack("Cupboard")"
click at [523, 59] on div "hero . moveUp ( ) hero . moveRight ( 2 ) hero . moveDown ( 2 ) hero . attack ( …" at bounding box center [575, 127] width 118 height 194
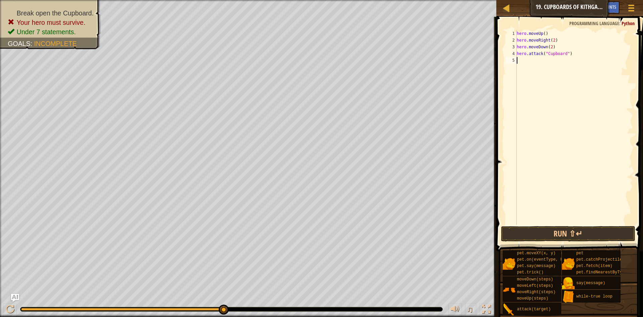
scroll to position [3, 0]
click at [579, 229] on button "Run ⇧↵" at bounding box center [568, 233] width 134 height 15
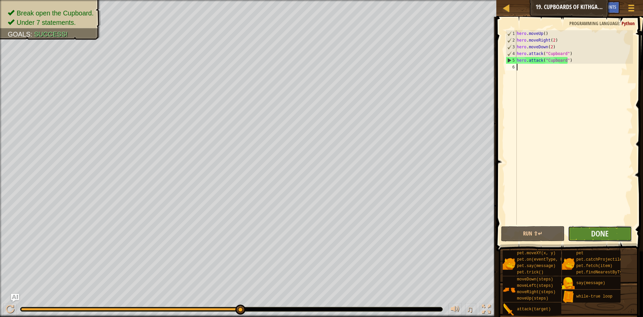
click at [616, 227] on button "Done" at bounding box center [600, 233] width 64 height 15
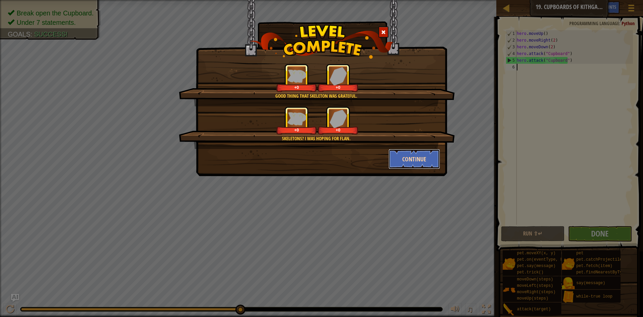
click at [414, 154] on button "Continue" at bounding box center [415, 159] width 52 height 20
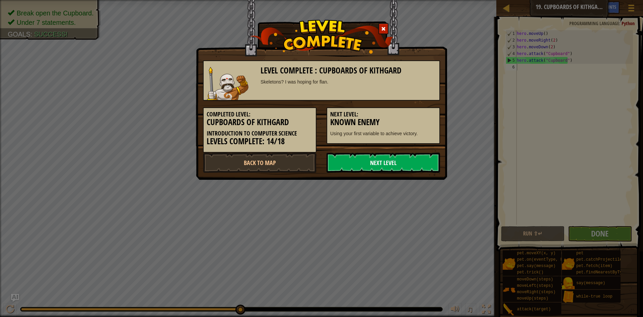
click at [403, 167] on link "Next Level" at bounding box center [384, 162] width 114 height 20
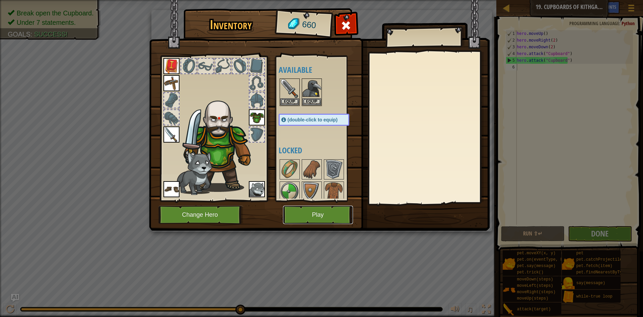
click at [329, 218] on button "Play" at bounding box center [318, 214] width 70 height 18
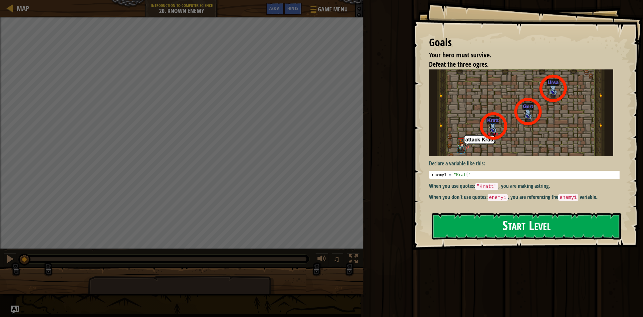
click at [563, 222] on button "Start Level" at bounding box center [526, 226] width 189 height 26
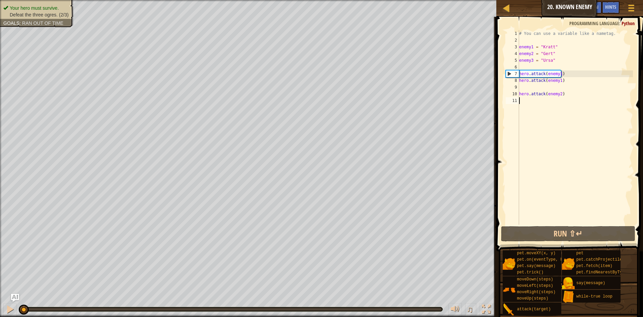
type textarea "hero.attack(enemy2)"
click at [529, 88] on div "# You can use a variable like a nametag. enemy1 = "[PERSON_NAME]" enemy2 = "[PE…" at bounding box center [575, 134] width 115 height 208
type textarea "hero.attack(enemy1)"
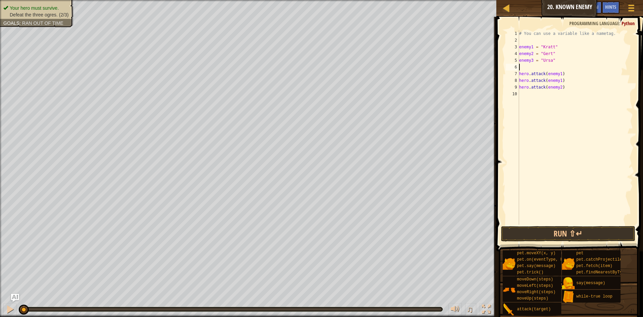
click at [525, 65] on div "# You can use a variable like a nametag. enemy1 = "[PERSON_NAME]" enemy2 = "[PE…" at bounding box center [575, 134] width 115 height 208
click at [555, 235] on button "Run ⇧↵" at bounding box center [568, 233] width 134 height 15
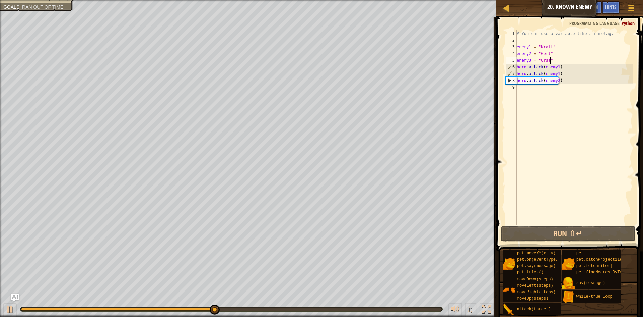
click at [557, 73] on div "# You can use a variable like a nametag. enemy1 = "[PERSON_NAME]" enemy2 = "[PE…" at bounding box center [575, 134] width 118 height 208
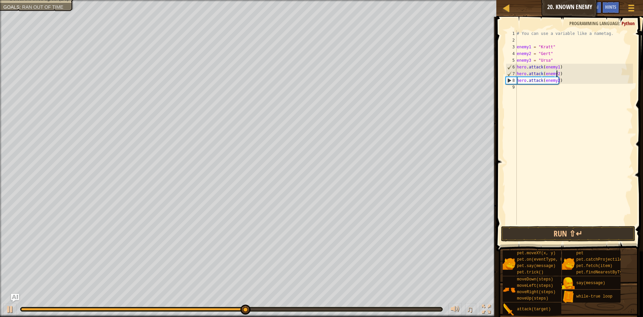
scroll to position [3, 3]
click at [557, 80] on div "# You can use a variable like a nametag. enemy1 = "[PERSON_NAME]" enemy2 = "[PE…" at bounding box center [575, 134] width 118 height 208
type textarea "hero.attack(enemy3)"
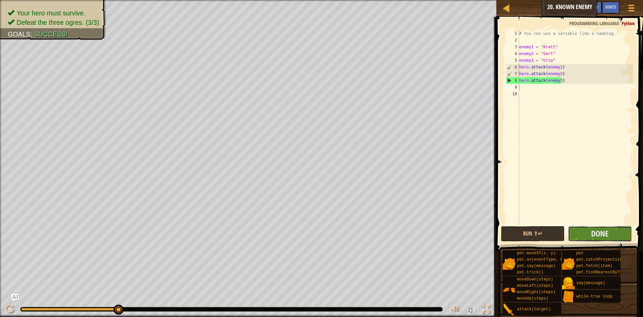
click at [587, 228] on button "Done" at bounding box center [600, 233] width 64 height 15
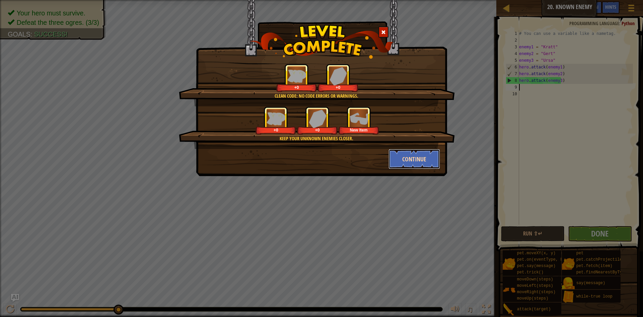
click at [422, 160] on button "Continue" at bounding box center [415, 159] width 52 height 20
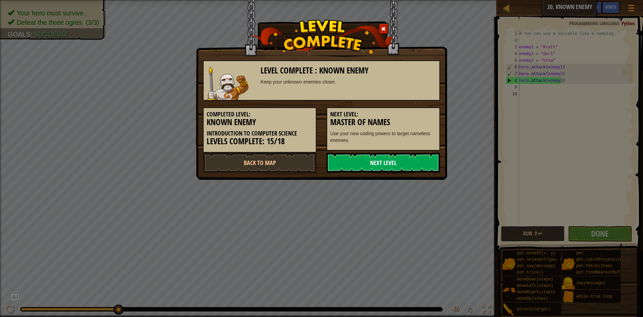
click at [345, 164] on link "Next Level" at bounding box center [384, 162] width 114 height 20
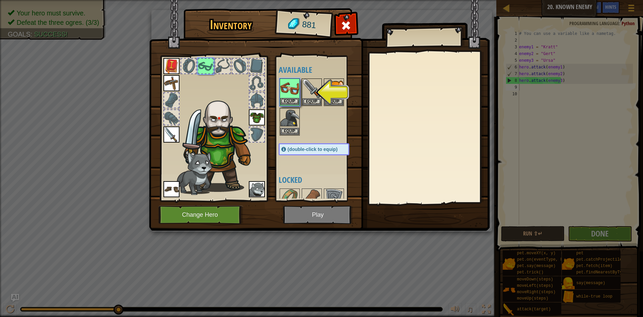
click at [288, 97] on img at bounding box center [289, 88] width 19 height 19
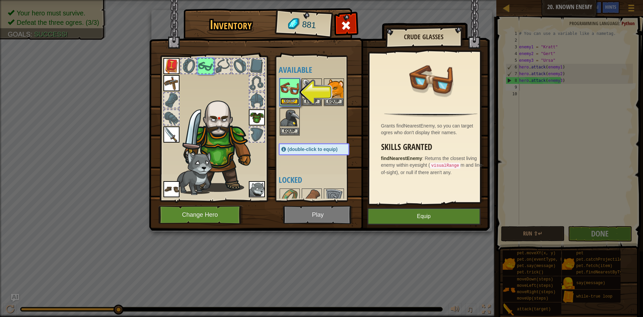
click at [288, 99] on button "Equip" at bounding box center [289, 101] width 19 height 7
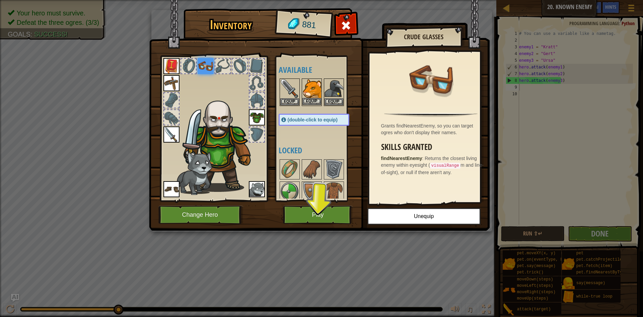
click at [312, 88] on img at bounding box center [312, 88] width 19 height 19
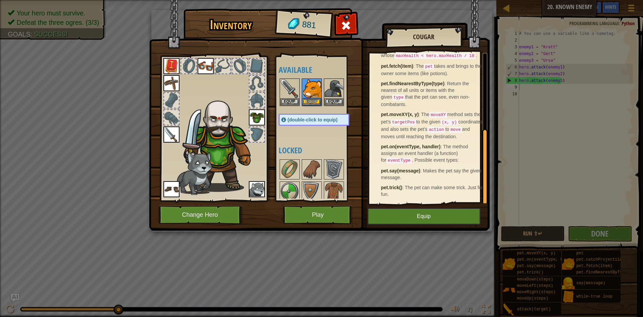
scroll to position [149, 0]
click at [310, 101] on button "Equip" at bounding box center [312, 101] width 19 height 7
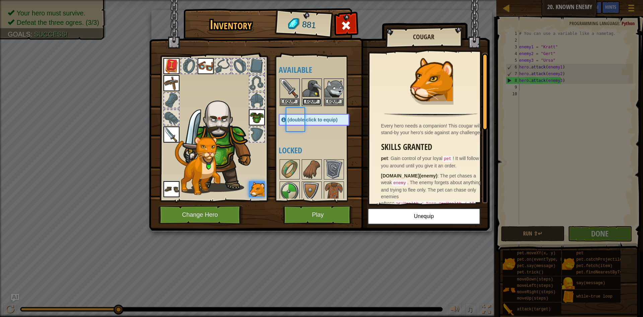
click at [310, 101] on button "Equip" at bounding box center [312, 101] width 19 height 7
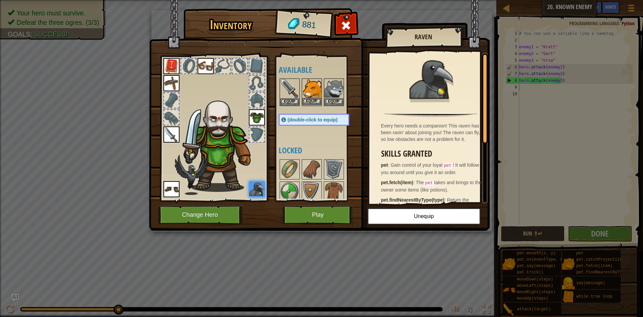
click at [312, 96] on img at bounding box center [312, 88] width 19 height 19
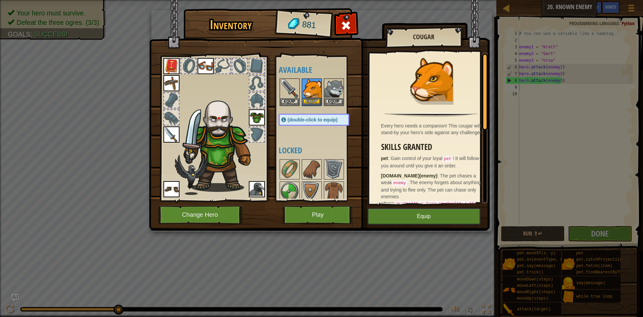
click at [312, 96] on img at bounding box center [312, 88] width 19 height 19
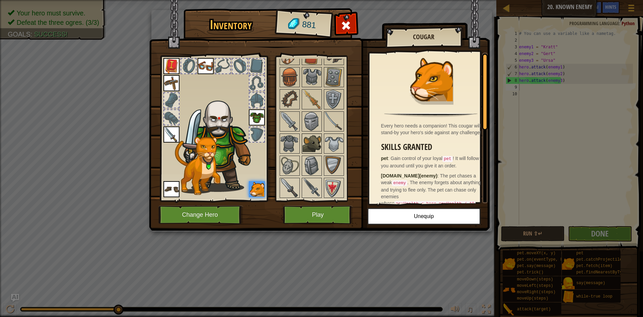
scroll to position [180, 0]
click at [314, 121] on img at bounding box center [312, 122] width 19 height 19
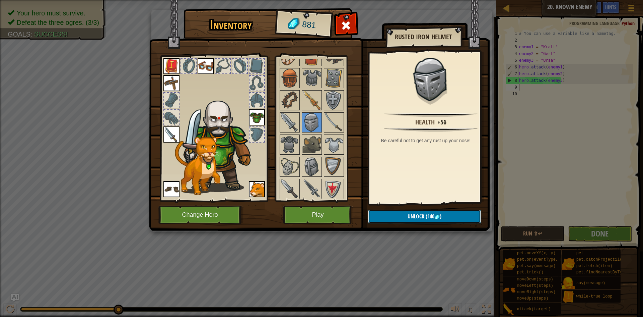
click at [419, 214] on span "Unlock" at bounding box center [416, 215] width 17 height 7
click at [419, 214] on button "Confirm" at bounding box center [424, 216] width 113 height 14
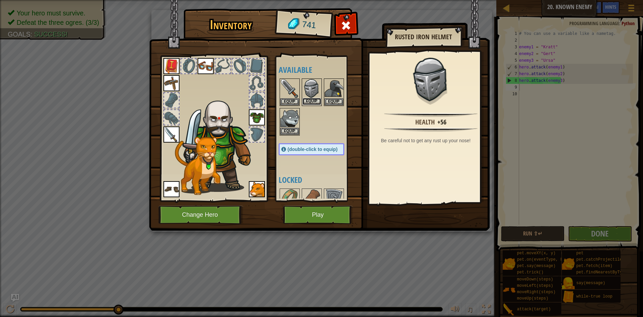
click at [313, 99] on button "Equip" at bounding box center [312, 101] width 19 height 7
click at [325, 99] on button "Equip" at bounding box center [334, 101] width 19 height 7
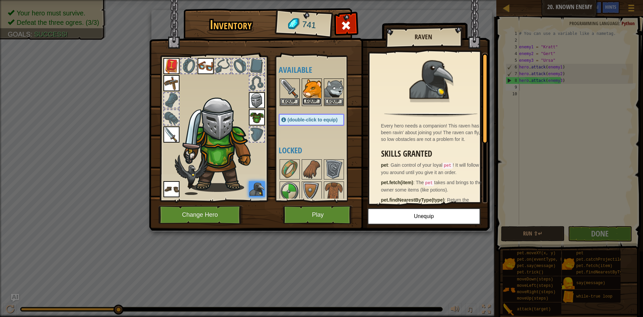
click at [314, 99] on button "Equip" at bounding box center [312, 101] width 19 height 7
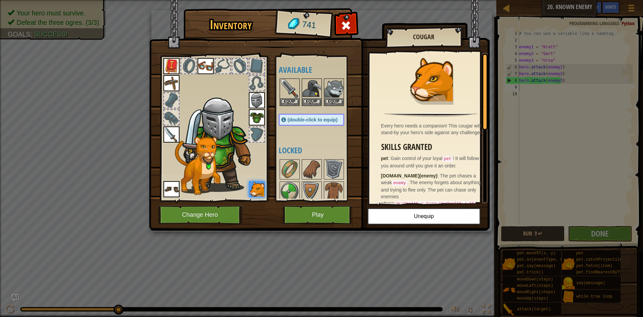
click at [321, 143] on div "Available Equip Equip Equip Equip Equip Equip Equip Equip Equip Equip (double-c…" at bounding box center [318, 129] width 79 height 140
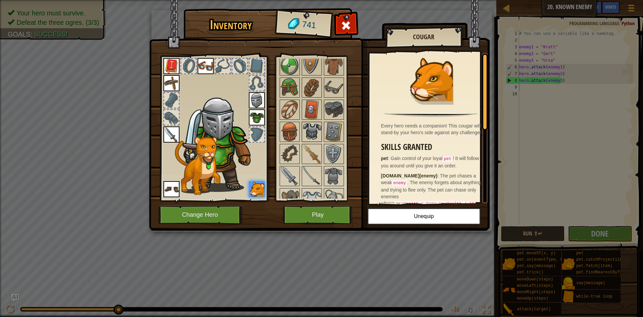
scroll to position [168, 0]
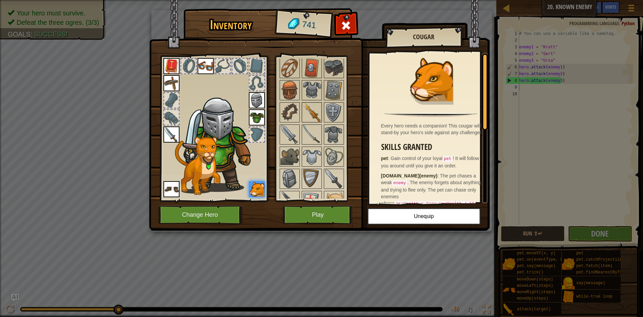
click at [310, 111] on img at bounding box center [312, 112] width 19 height 19
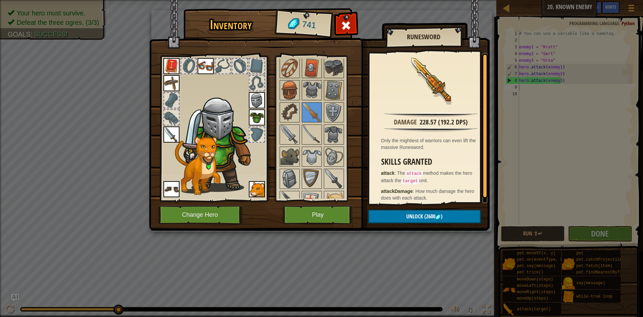
click at [167, 134] on img at bounding box center [172, 134] width 16 height 16
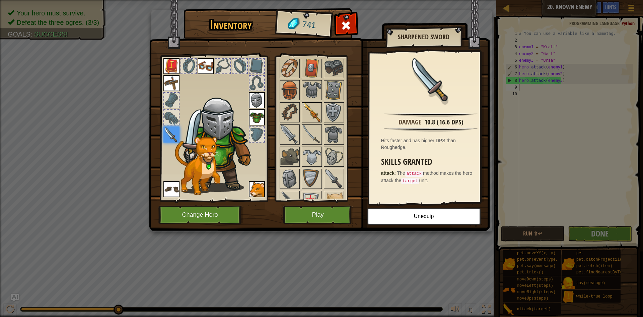
click at [305, 117] on img at bounding box center [312, 112] width 19 height 19
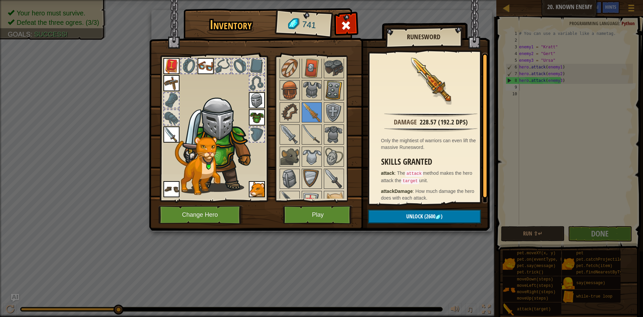
click at [328, 89] on img at bounding box center [334, 90] width 19 height 19
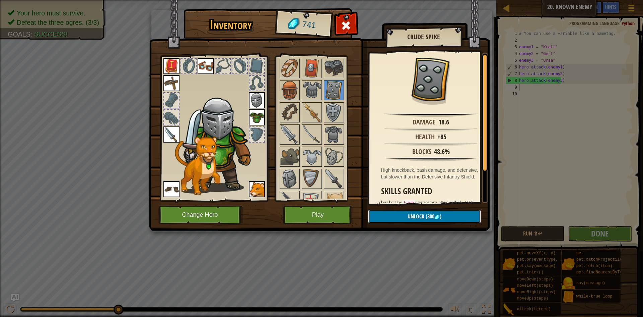
click at [447, 218] on button "Unlock (300 )" at bounding box center [424, 216] width 113 height 14
click at [444, 216] on button "Confirm" at bounding box center [424, 216] width 113 height 14
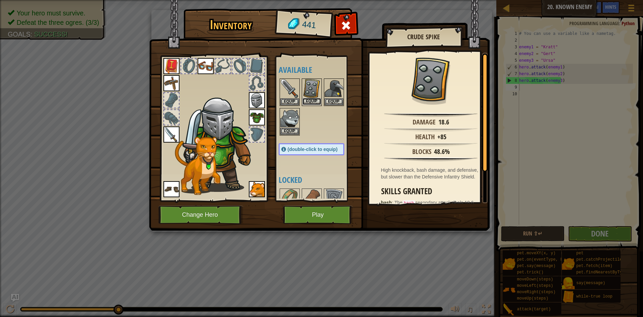
click at [312, 98] on button "Equip" at bounding box center [312, 101] width 19 height 7
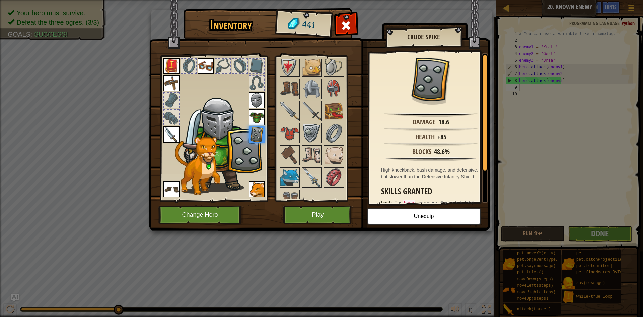
scroll to position [314, 0]
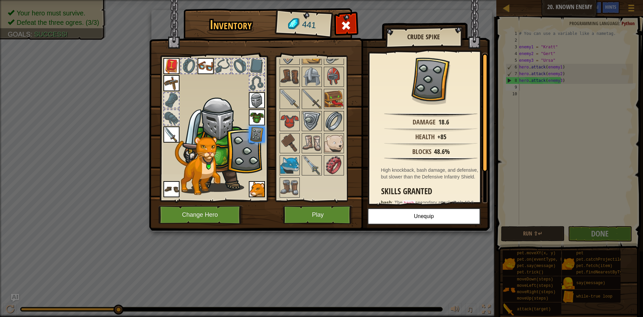
click at [334, 121] on img at bounding box center [334, 121] width 19 height 19
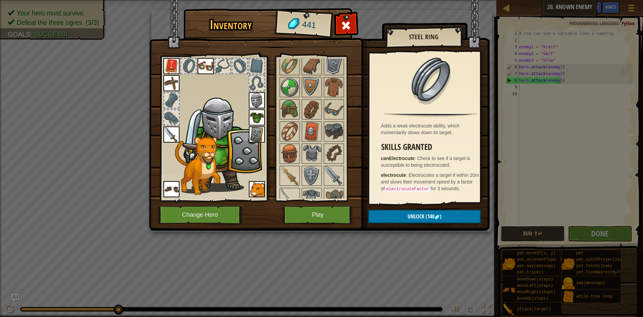
scroll to position [46, 0]
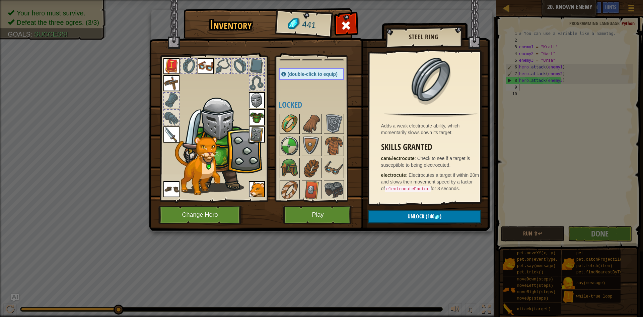
click at [295, 121] on img at bounding box center [289, 123] width 19 height 19
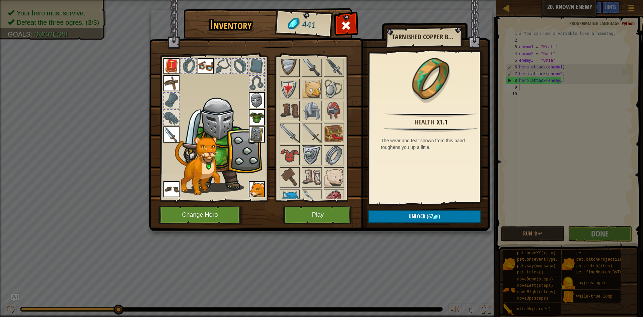
scroll to position [314, 0]
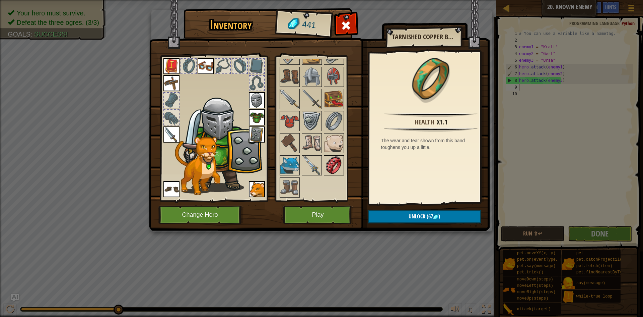
click at [333, 169] on img at bounding box center [334, 165] width 19 height 19
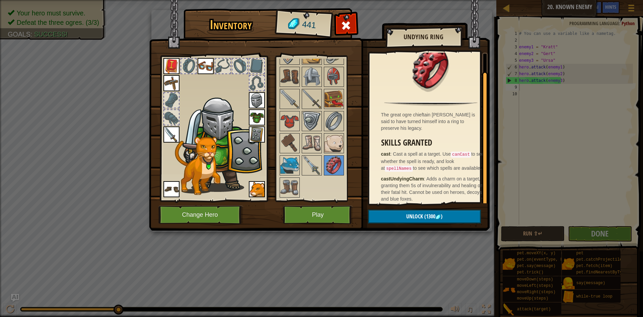
scroll to position [15, 0]
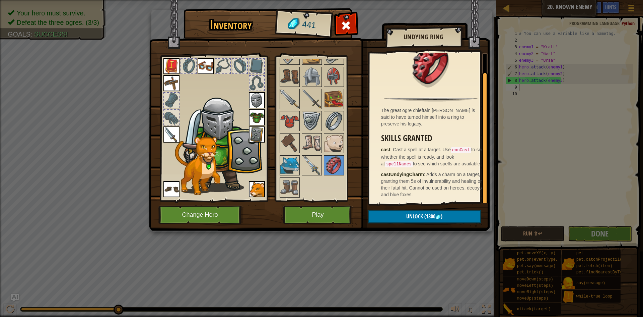
click at [336, 124] on img at bounding box center [334, 121] width 19 height 19
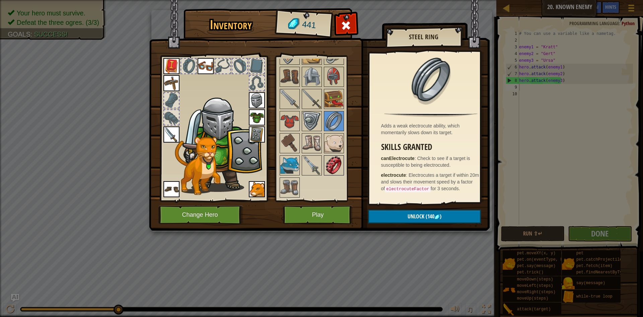
click at [335, 164] on img at bounding box center [334, 165] width 19 height 19
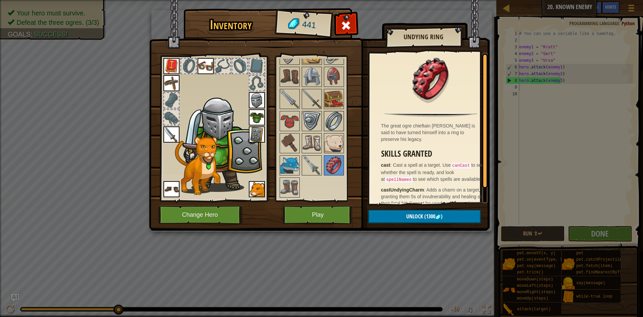
click at [334, 117] on img at bounding box center [334, 121] width 19 height 19
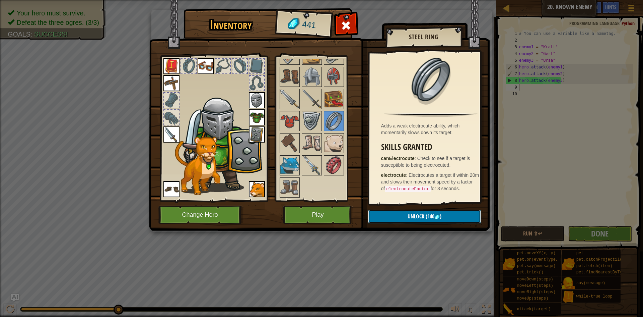
click at [436, 220] on button "Unlock (140 )" at bounding box center [424, 216] width 113 height 14
click at [425, 212] on button "Confirm" at bounding box center [424, 216] width 113 height 14
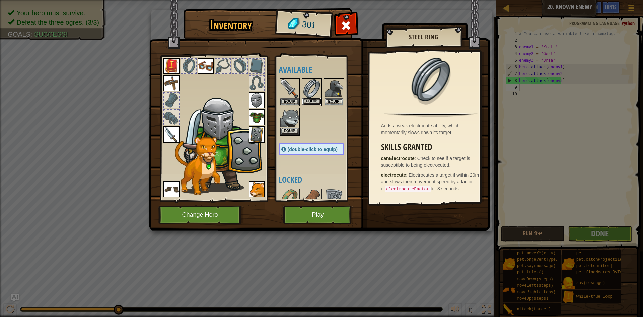
click at [315, 101] on button "Equip" at bounding box center [312, 101] width 19 height 7
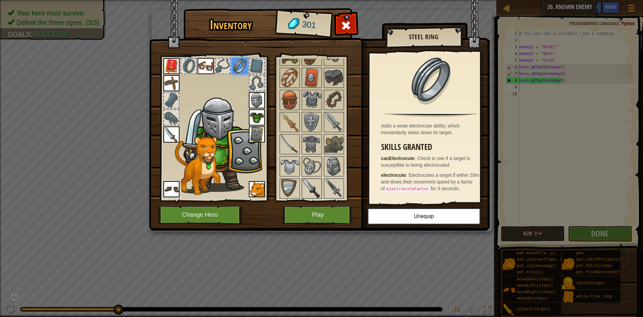
scroll to position [168, 0]
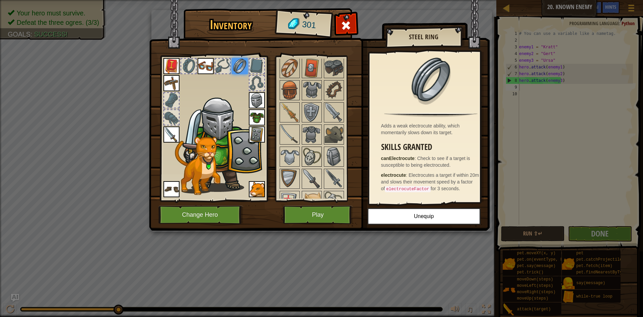
click at [313, 153] on img at bounding box center [312, 156] width 19 height 19
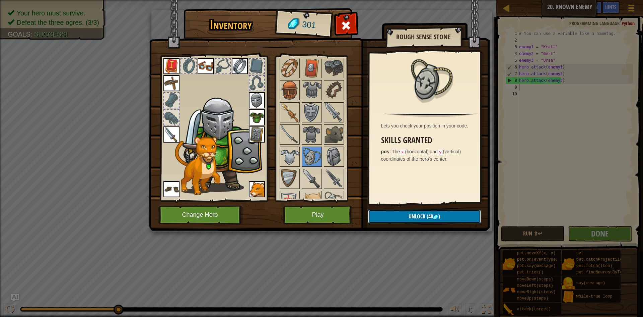
click at [404, 218] on button "Unlock (40 )" at bounding box center [424, 216] width 113 height 14
click at [403, 216] on button "Confirm" at bounding box center [424, 216] width 113 height 14
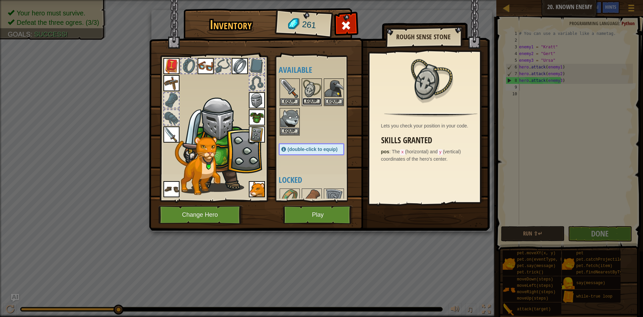
click at [313, 101] on button "Equip" at bounding box center [312, 101] width 19 height 7
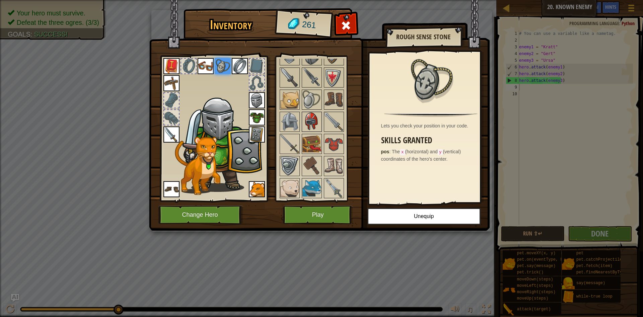
scroll to position [291, 0]
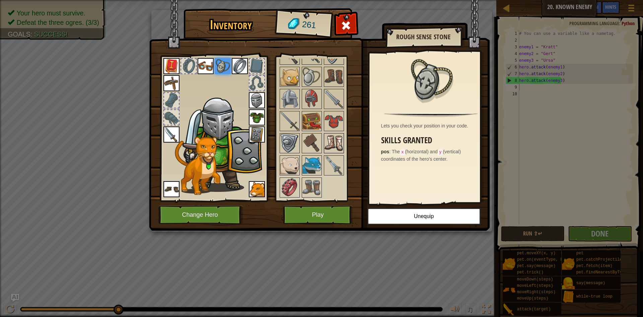
click at [336, 134] on img at bounding box center [334, 143] width 19 height 19
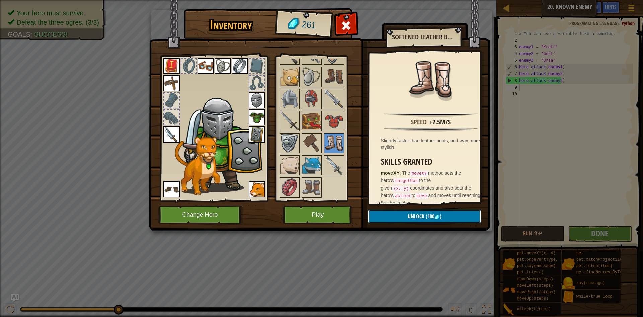
click at [411, 212] on button "Unlock (100 )" at bounding box center [424, 216] width 113 height 14
click at [416, 214] on button "Confirm" at bounding box center [424, 216] width 113 height 14
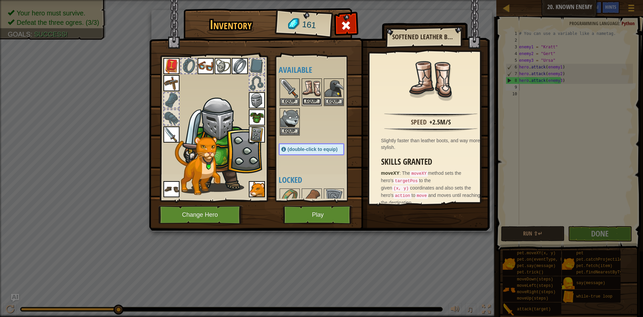
click at [315, 102] on button "Equip" at bounding box center [312, 101] width 19 height 7
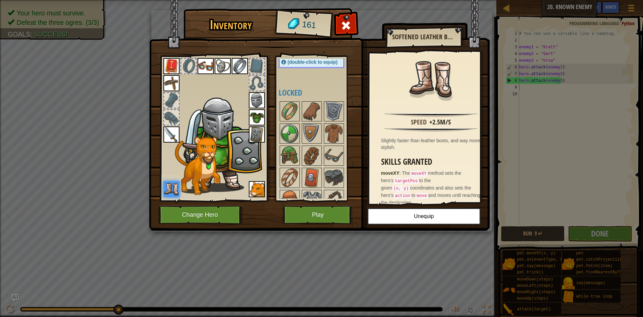
scroll to position [67, 0]
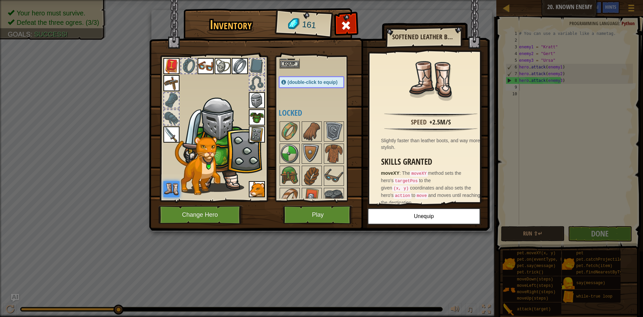
click at [188, 64] on div at bounding box center [188, 66] width 15 height 15
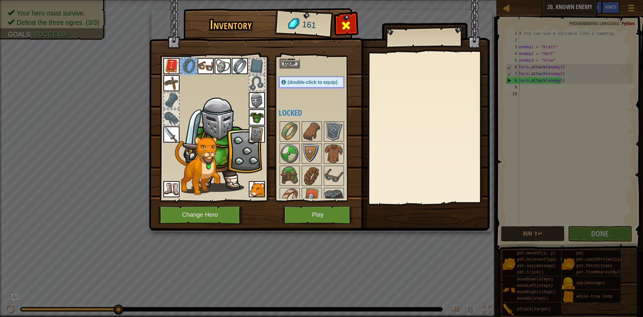
click at [344, 27] on span at bounding box center [346, 25] width 11 height 11
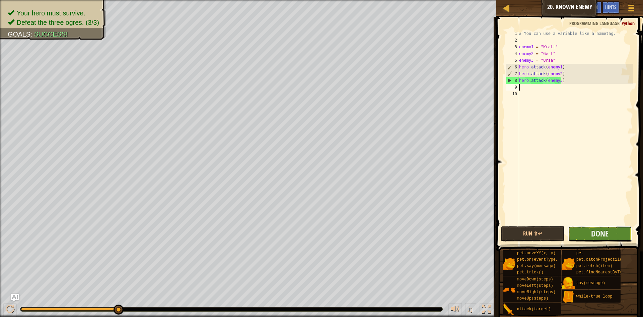
click at [616, 237] on button "Done" at bounding box center [600, 233] width 64 height 15
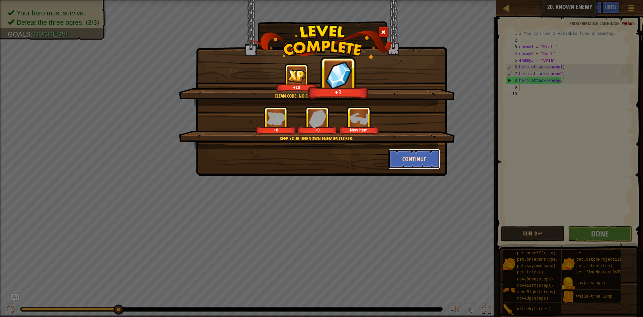
click at [427, 150] on button "Continue" at bounding box center [415, 159] width 52 height 20
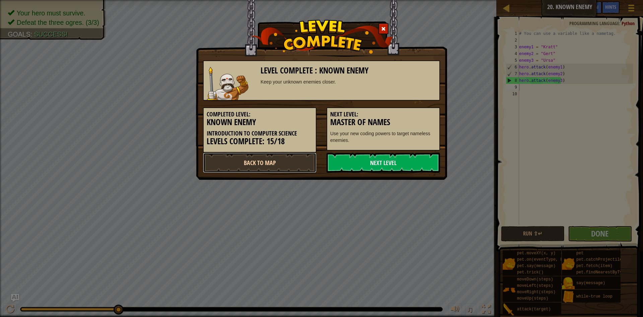
click at [280, 158] on link "Back to Map" at bounding box center [260, 162] width 114 height 20
